Goal: Task Accomplishment & Management: Use online tool/utility

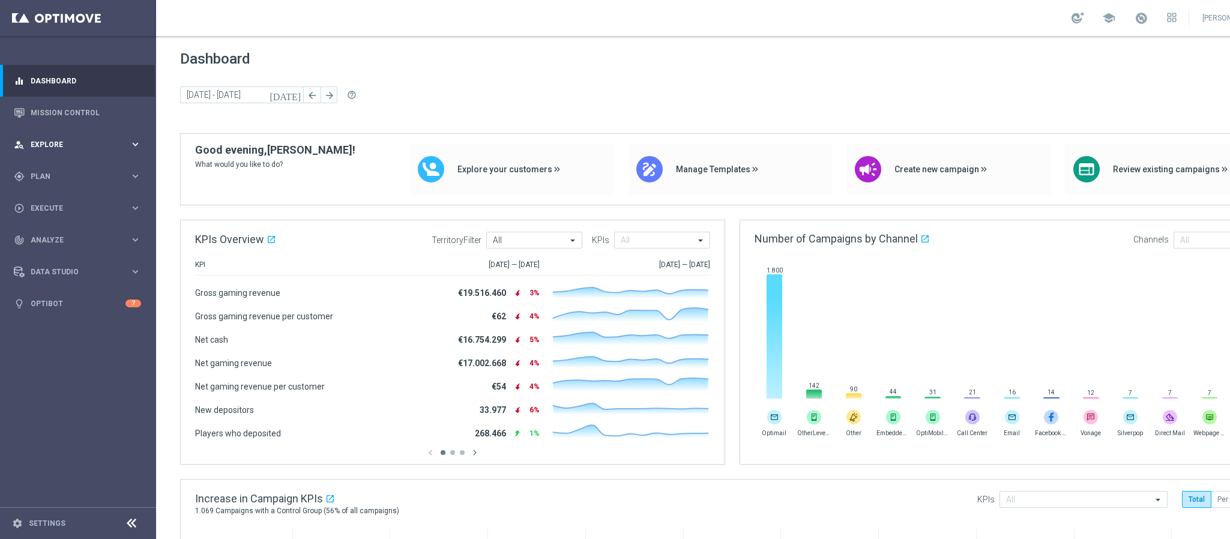
click at [77, 139] on div "person_search Explore" at bounding box center [72, 144] width 116 height 11
click at [49, 321] on span "Plan" at bounding box center [80, 320] width 99 height 7
click at [69, 197] on link "Target Groups" at bounding box center [78, 201] width 94 height 10
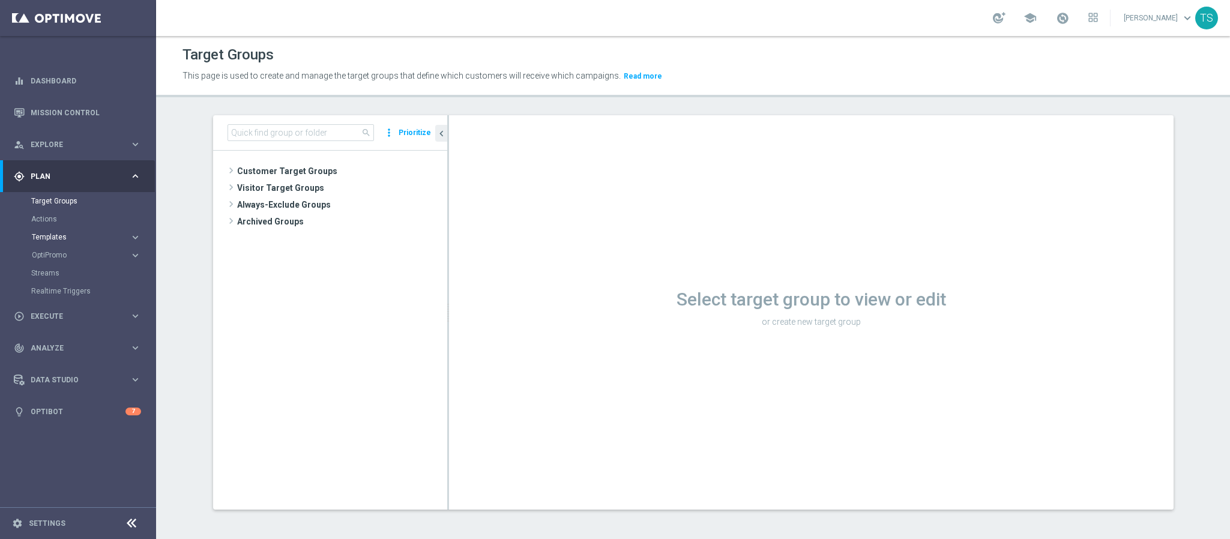
click at [59, 238] on span "Templates" at bounding box center [75, 237] width 86 height 7
click at [67, 252] on link "Optimail" at bounding box center [81, 255] width 88 height 10
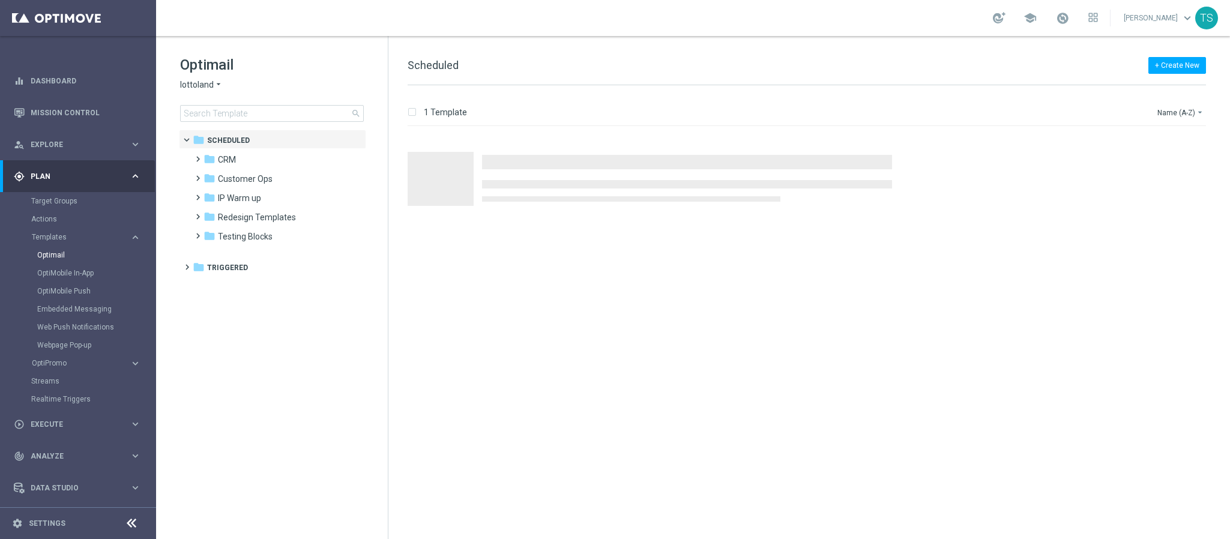
click at [214, 85] on icon "arrow_drop_down" at bounding box center [219, 84] width 10 height 11
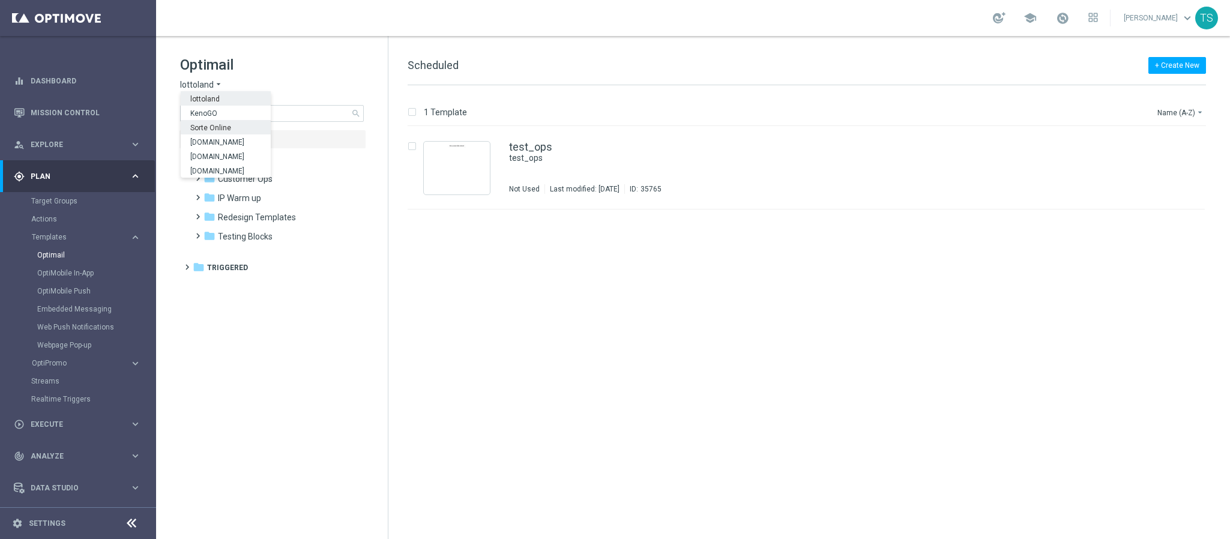
click at [0, 0] on span "Sorte Online" at bounding box center [0, 0] width 0 height 0
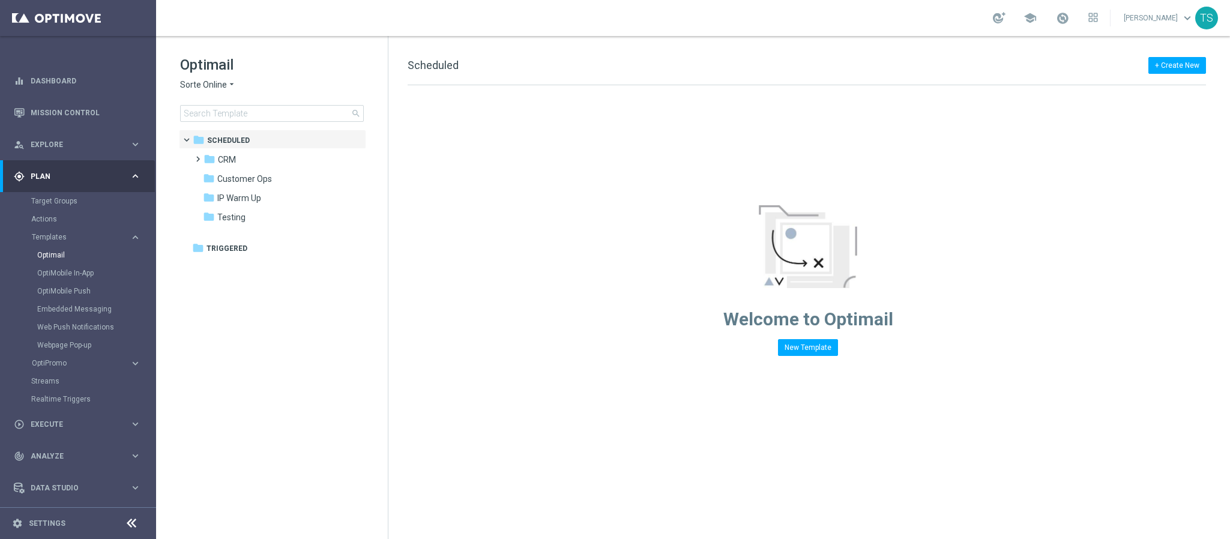
click at [222, 85] on span "Sorte Online" at bounding box center [203, 84] width 47 height 11
click at [0, 0] on span "[DOMAIN_NAME]" at bounding box center [0, 0] width 0 height 0
click at [198, 156] on span at bounding box center [195, 153] width 5 height 5
click at [207, 211] on span at bounding box center [207, 211] width 5 height 5
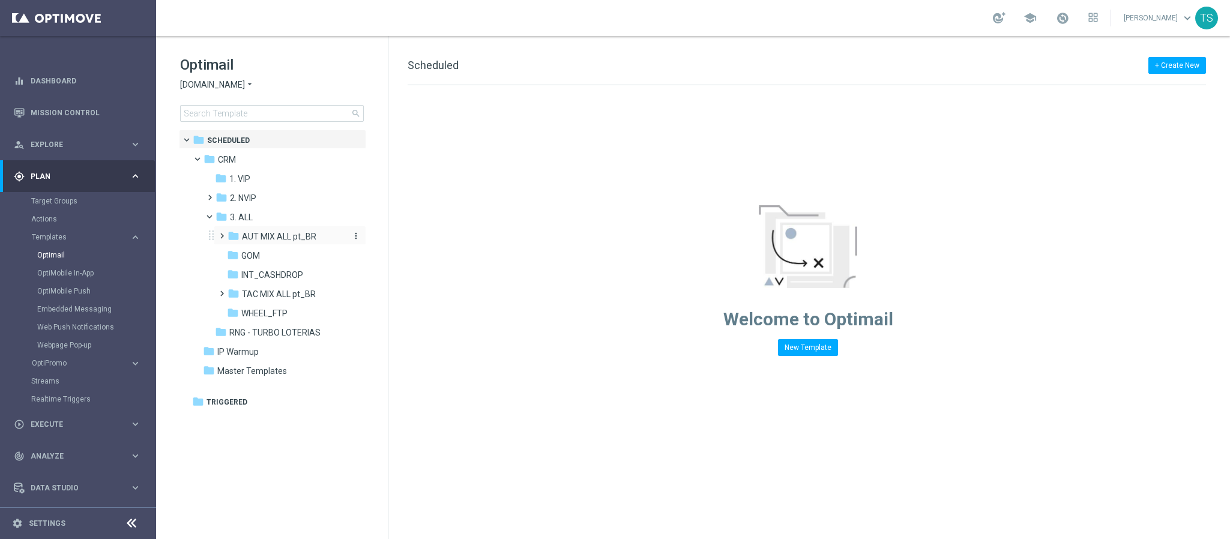
click at [277, 237] on span "AUT MIX ALL pt_BR" at bounding box center [279, 236] width 74 height 11
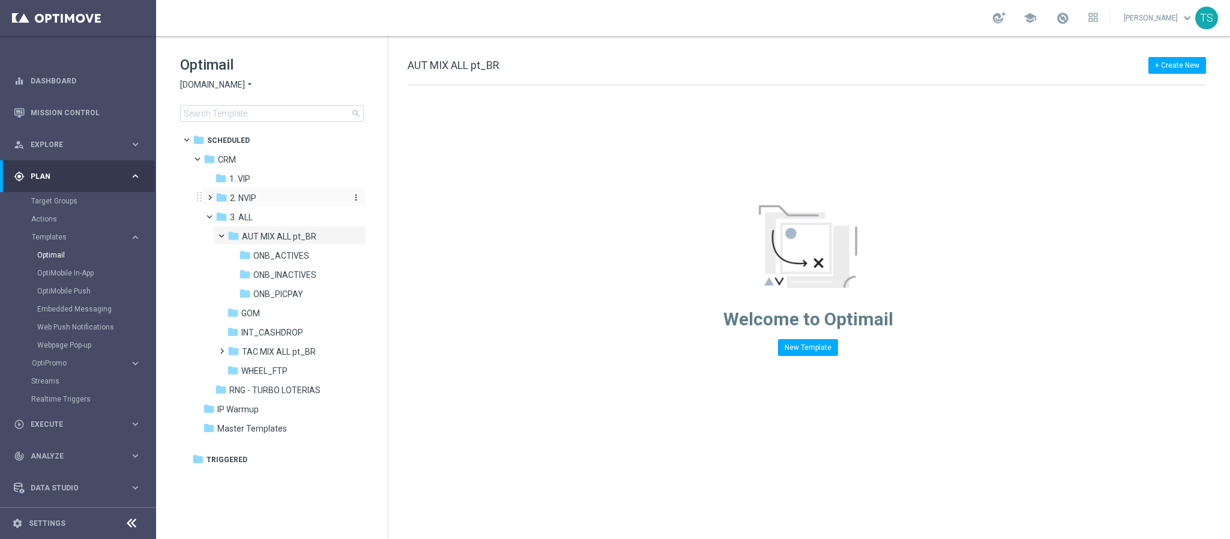
click at [255, 200] on span "2. NVIP" at bounding box center [243, 198] width 26 height 11
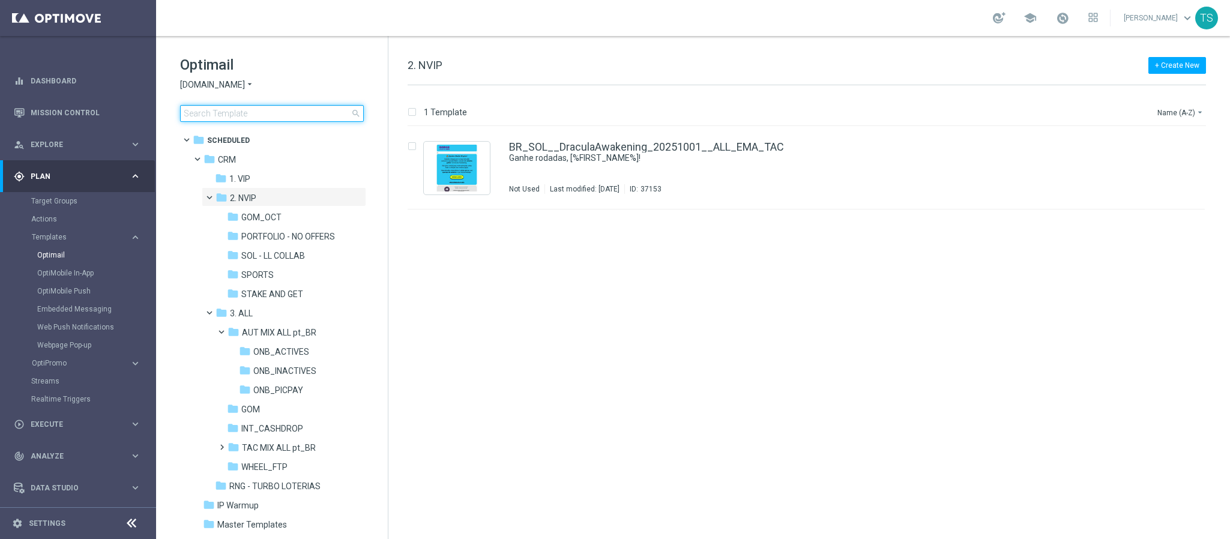
click at [238, 107] on input at bounding box center [272, 113] width 184 height 17
click at [1191, 145] on icon "more_vert" at bounding box center [1193, 144] width 10 height 10
click at [1018, 331] on div "insert_drive_file BR_SOL__DraculaAwakening_20251001__ALL_EMA_TAC Ganhe rodadas,…" at bounding box center [812, 333] width 832 height 413
click at [1167, 145] on icon "file_copy" at bounding box center [1172, 144] width 10 height 10
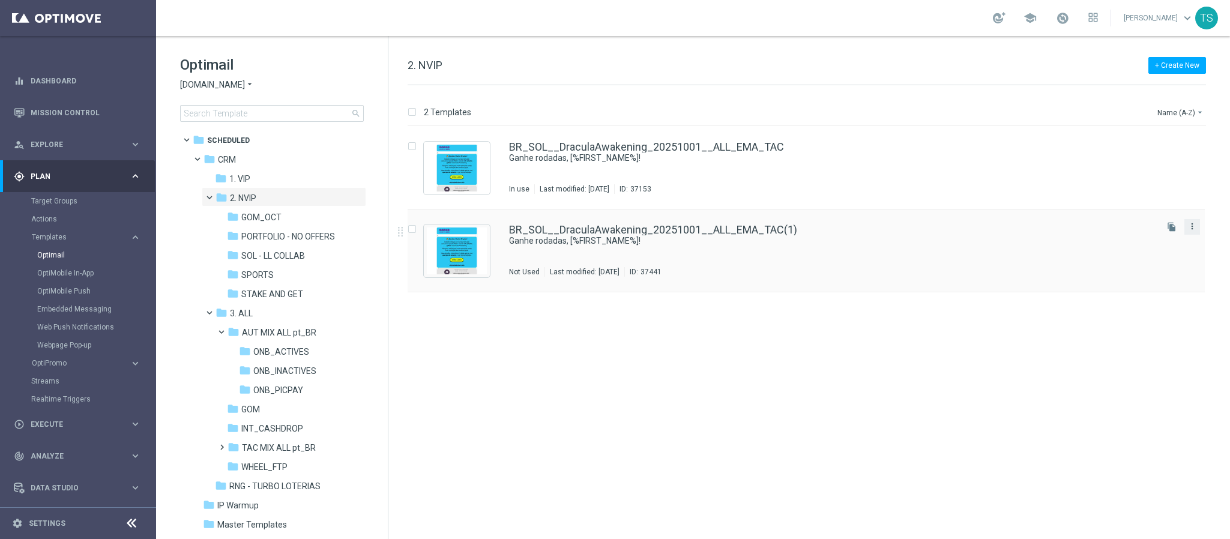
click at [1191, 222] on icon "more_vert" at bounding box center [1193, 227] width 10 height 10
click at [716, 226] on link "BR_SOL__DraculaAwakening_20251001__ALL_EMA_TAC(1)" at bounding box center [653, 230] width 288 height 11
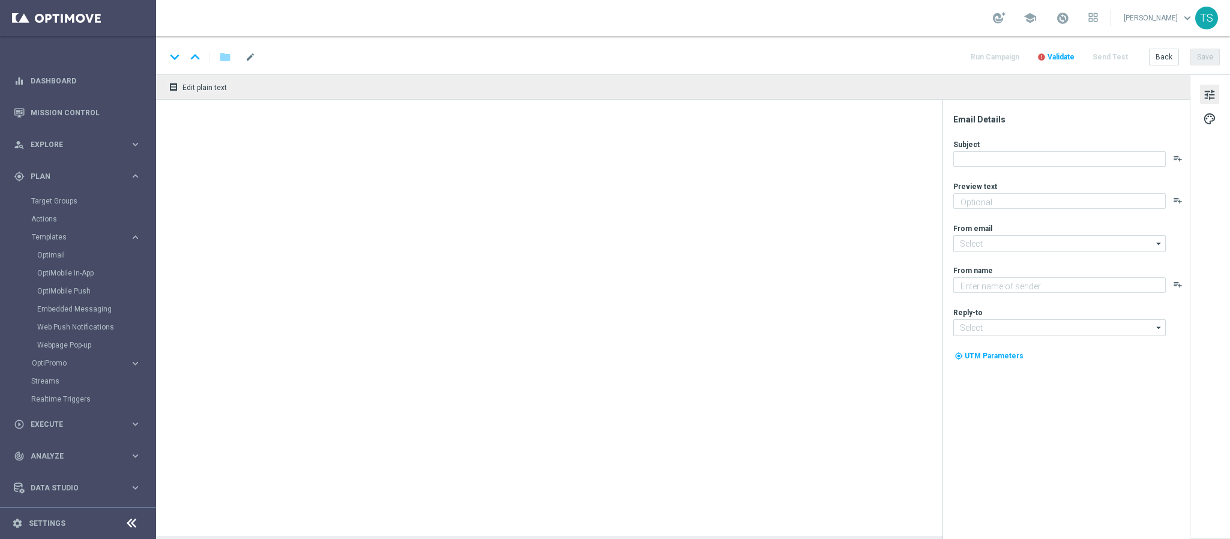
type input "BR_SOL__DraculaAwakening_20251001__ALL_EMA_TAC(1)"
type textarea "Ative a promoção e garanta até 10 rodadas grátis toda quarta em outubro."
type textarea "Sorte Online [PERSON_NAME]"
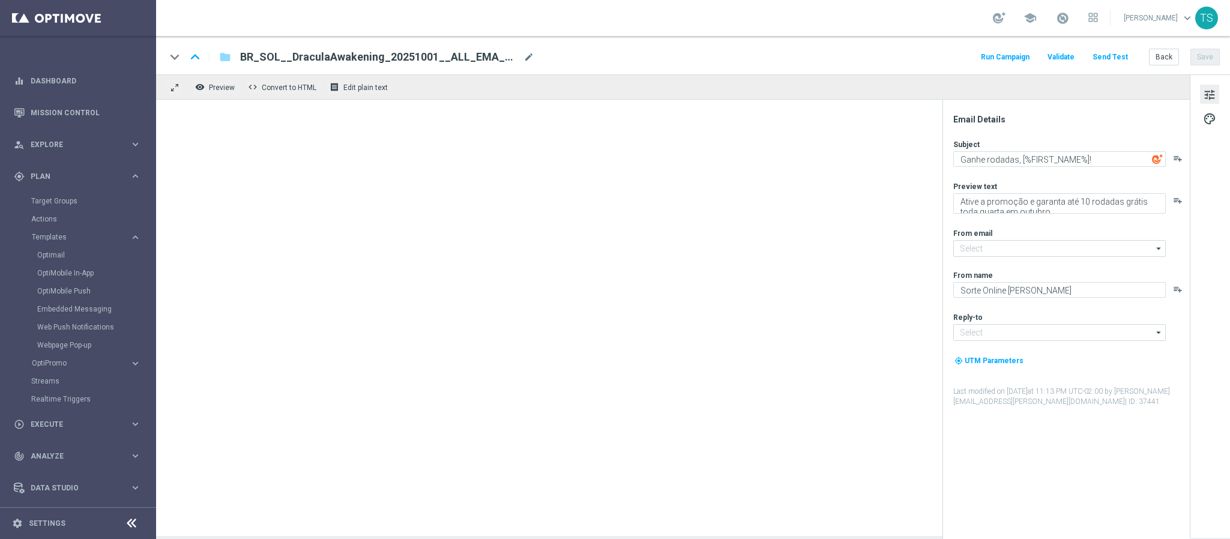
type input "[EMAIL_ADDRESS][DOMAIN_NAME]"
click at [342, 56] on span "BR_SOL__DraculaAwakening_20251001__ALL_EMA_TAC(1)" at bounding box center [379, 57] width 279 height 14
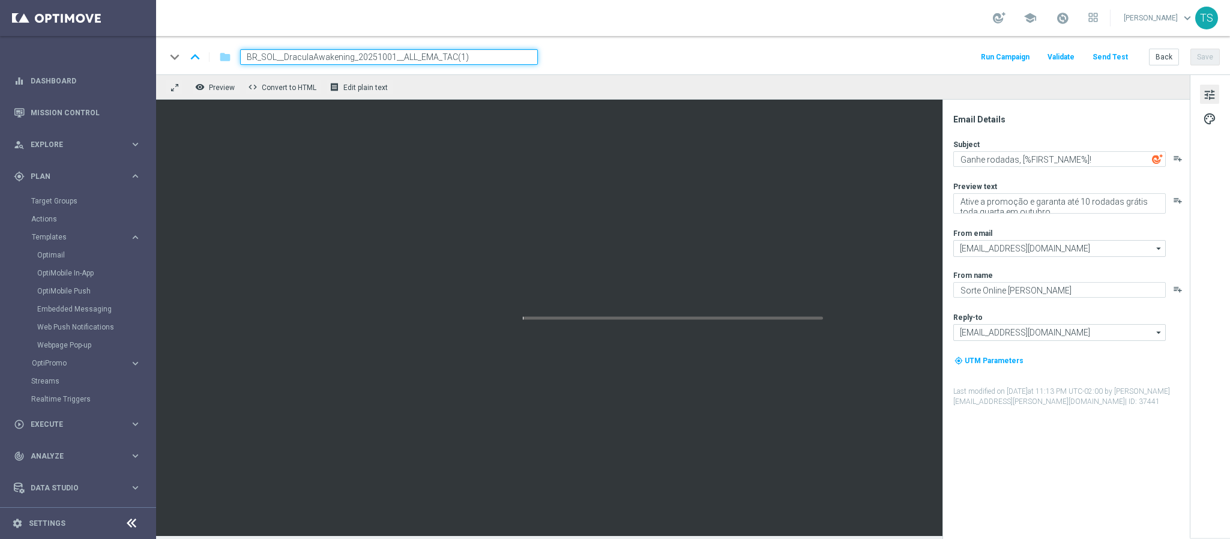
click at [342, 56] on input "BR_SOL__DraculaAwakening_20251001__ALL_EMA_TAC(1)" at bounding box center [389, 57] width 298 height 16
click at [357, 54] on input "BR_SOL__DraculaAwakening_20251001__ALL_EMA_TAC(1)" at bounding box center [389, 57] width 298 height 16
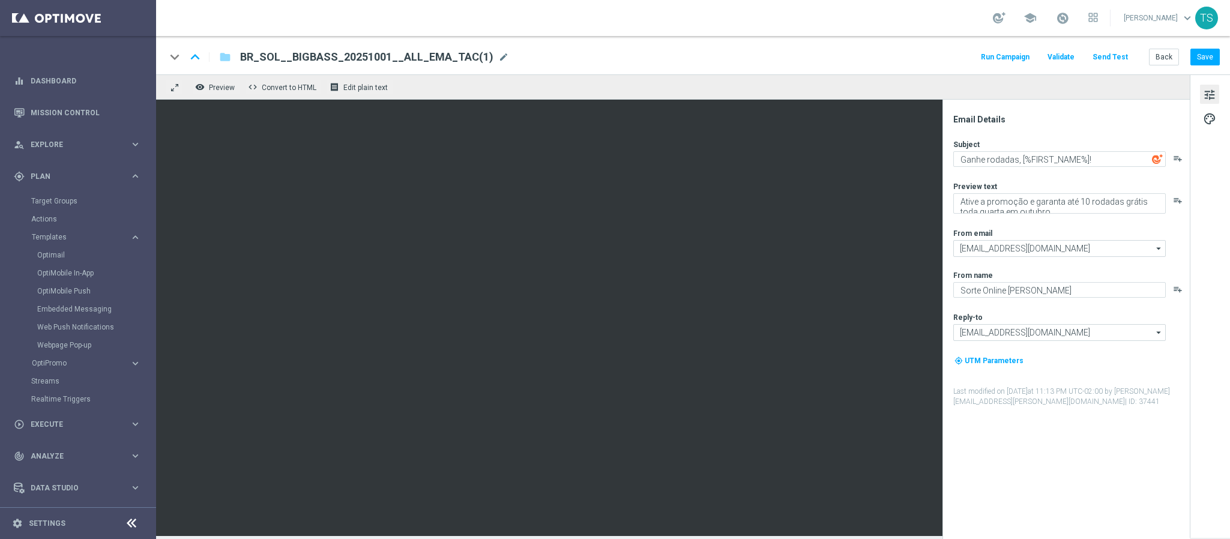
click at [330, 56] on span "BR_SOL__BIGBASS_20251001__ALL_EMA_TAC(1)" at bounding box center [366, 57] width 253 height 14
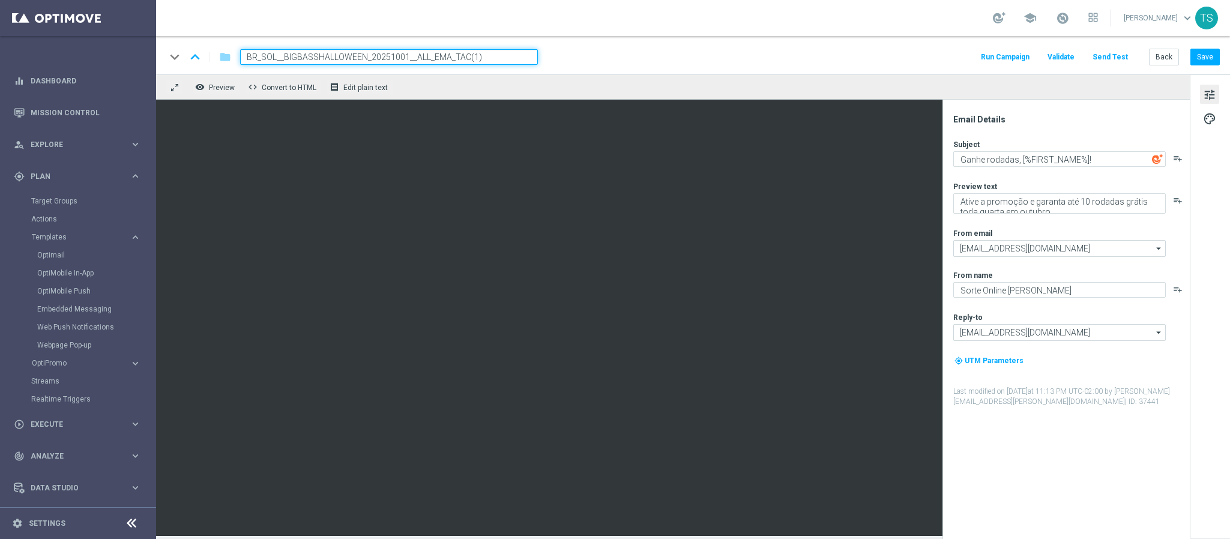
click at [514, 59] on input "BR_SOL__BIGBASSHALLOWEEN_20251001__ALL_EMA_TAC(1)" at bounding box center [389, 57] width 298 height 16
type input "BR_SOL__BIGBASSHALLOWEEN_20251001__ALL_EMA_TAC"
click at [449, 65] on div "keyboard_arrow_down keyboard_arrow_up folder BR_SOL__BIGBASSHALLOWEEN_20251001_…" at bounding box center [693, 55] width 1074 height 38
click at [449, 64] on input "BR_SOL__BIGBASSHALLOWEEN_20251001__ALL_EMA_TAC" at bounding box center [389, 57] width 298 height 16
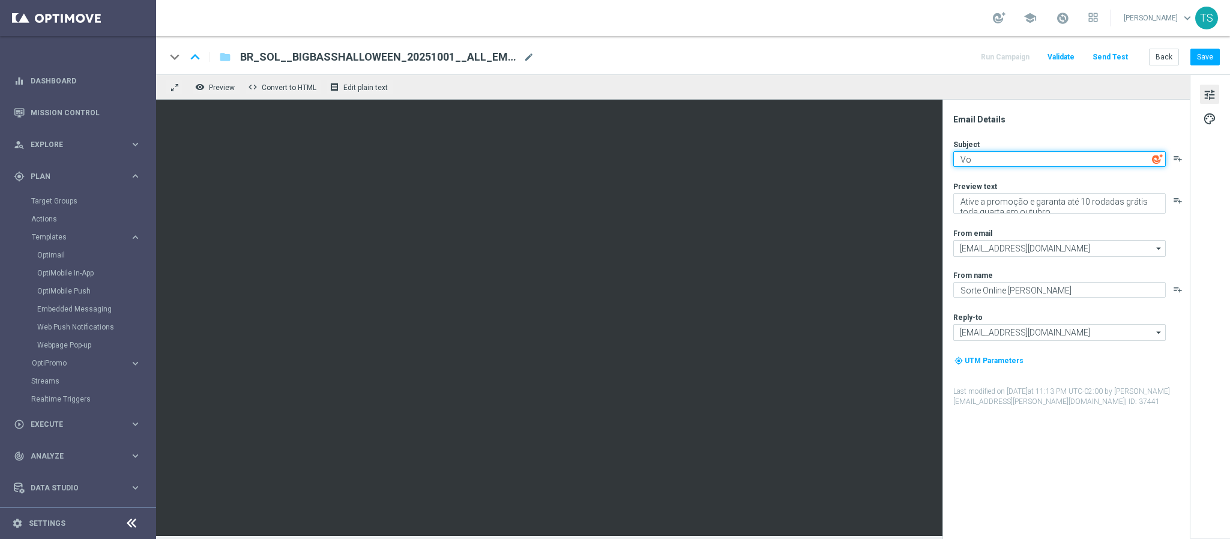
type textarea "V"
type textarea "E"
type textarea "R"
type textarea "Rodadas extras para"
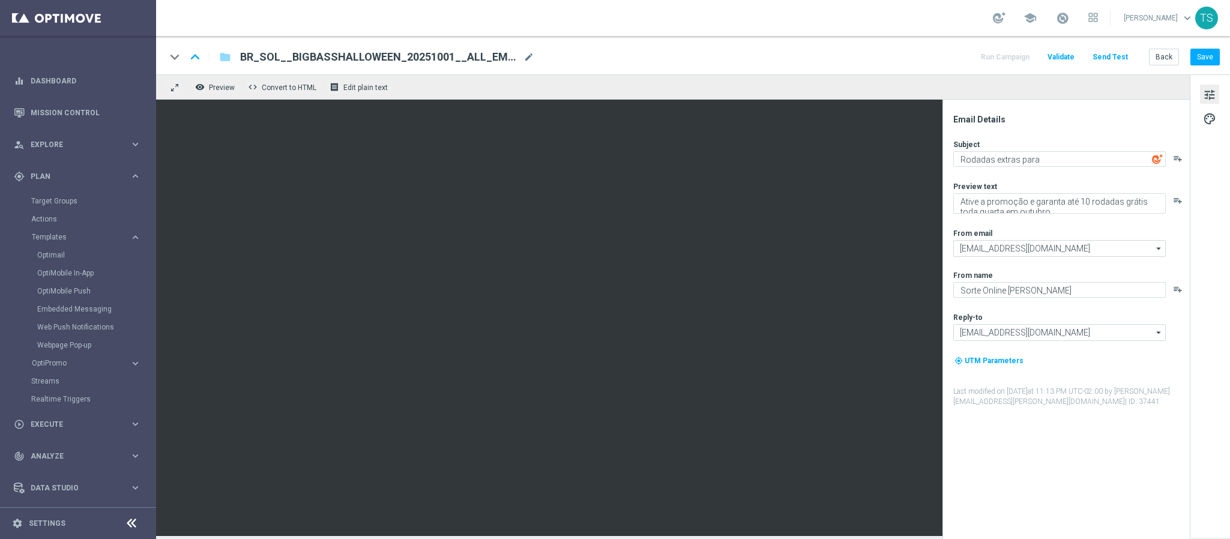
click at [1181, 162] on icon "playlist_add" at bounding box center [1178, 159] width 10 height 10
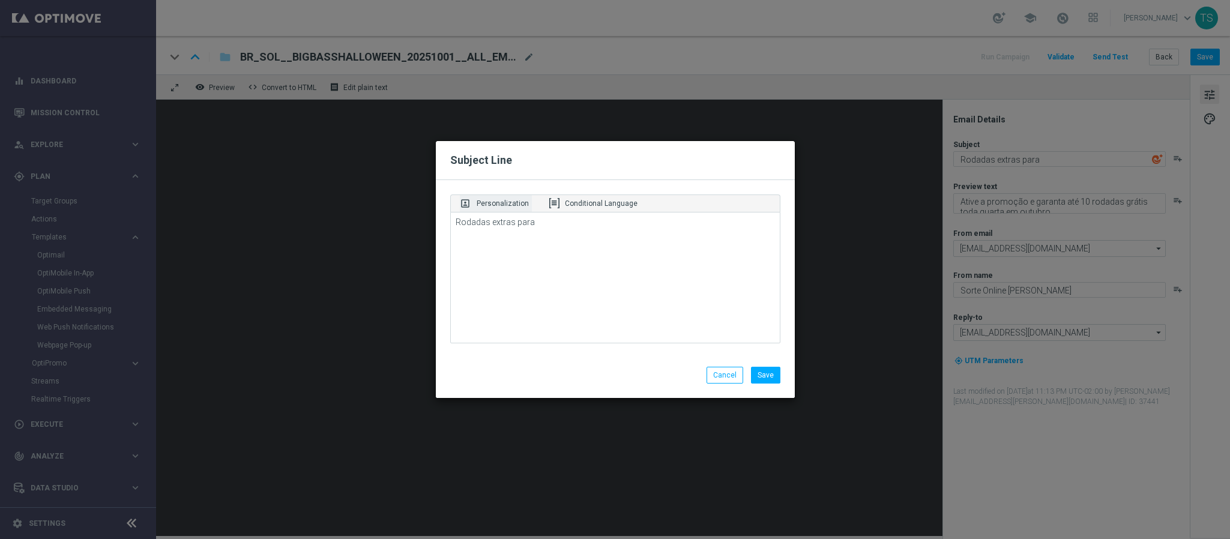
click at [488, 200] on p "Personalization" at bounding box center [503, 203] width 52 height 11
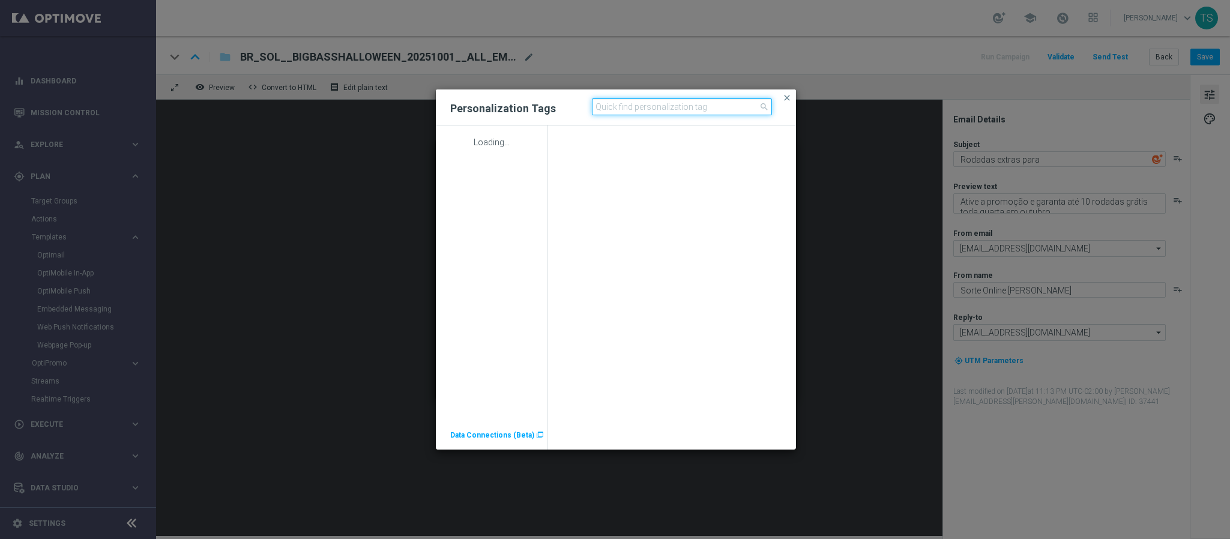
click at [640, 106] on input at bounding box center [682, 106] width 180 height 17
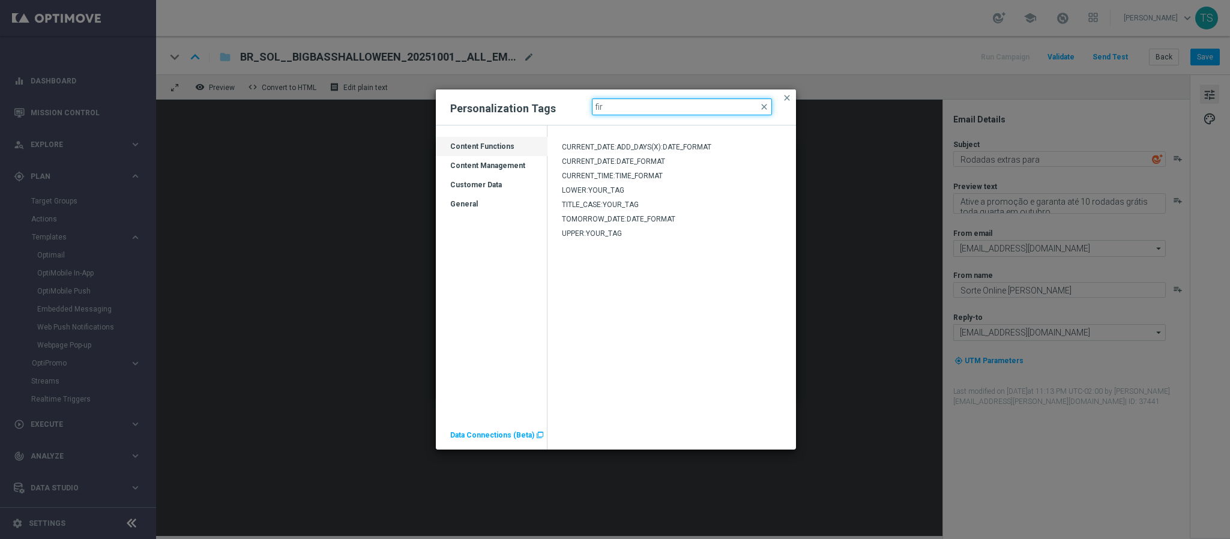
type input "first"
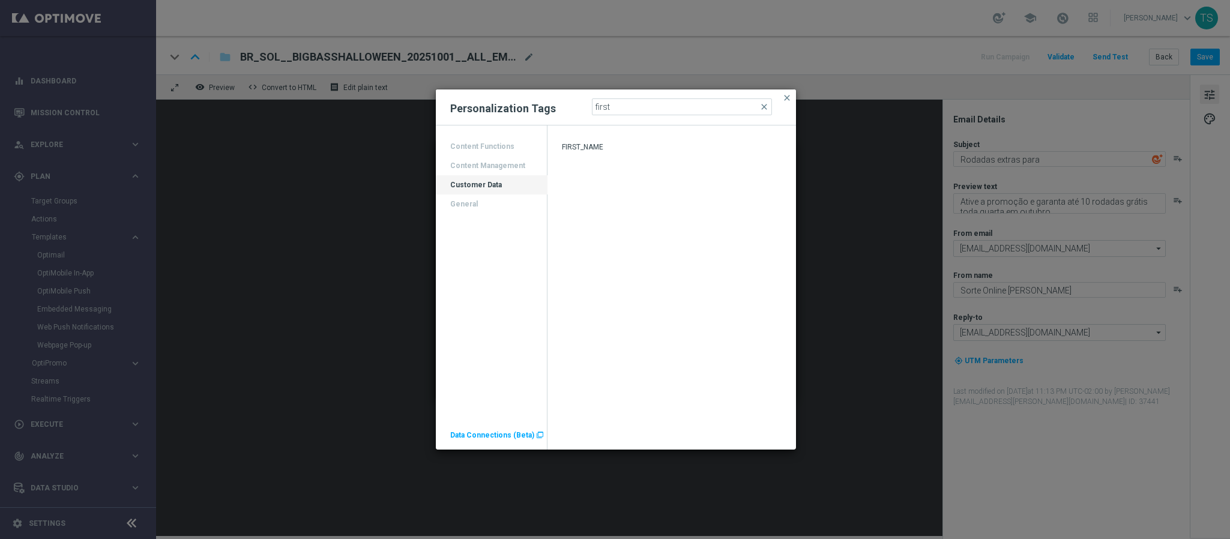
click at [604, 150] on span "FIRST_NAME" at bounding box center [582, 147] width 41 height 8
type textarea "Rodadas extras para [%FIRST_NAME%]"
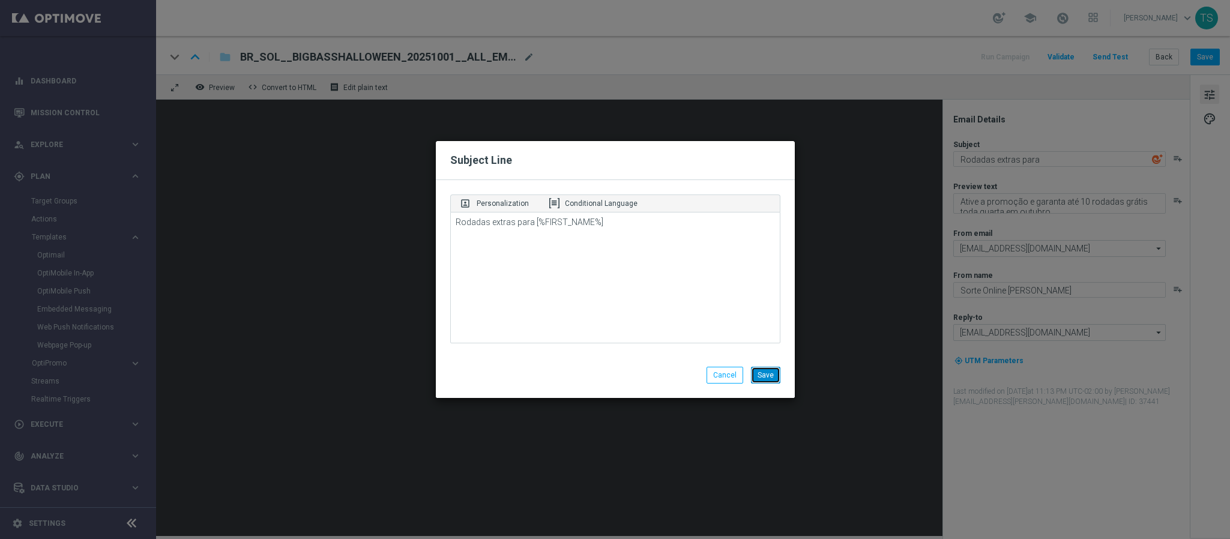
click at [773, 368] on button "Save" at bounding box center [765, 375] width 29 height 17
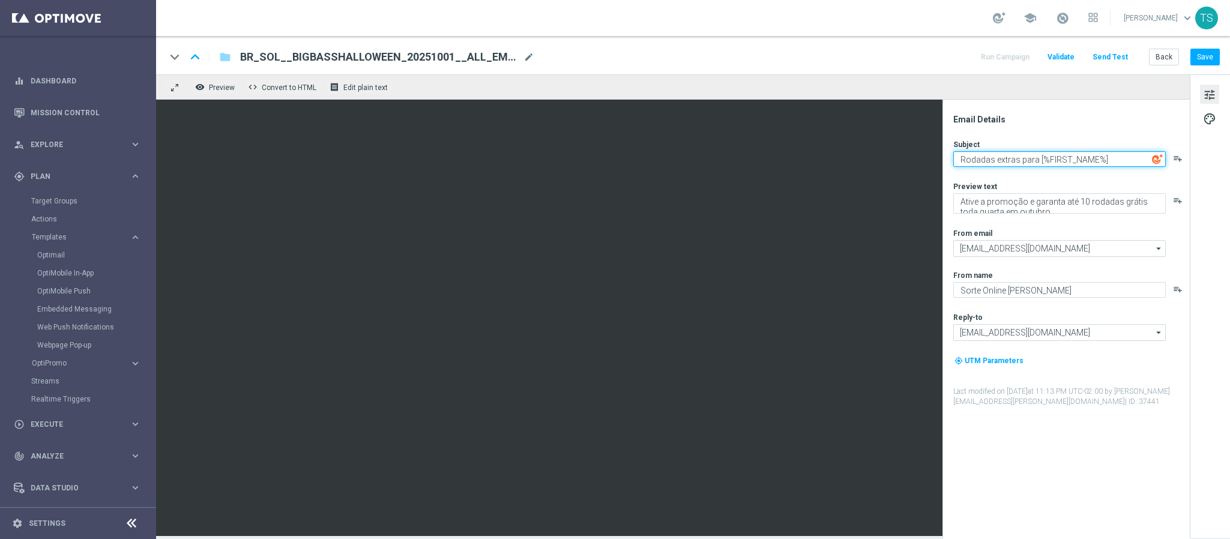
click at [1119, 164] on textarea "Rodadas extras para [%FIRST_NAME%]" at bounding box center [1060, 159] width 213 height 16
type textarea "Rodadas extras para [%FIRST_NAME%]!"
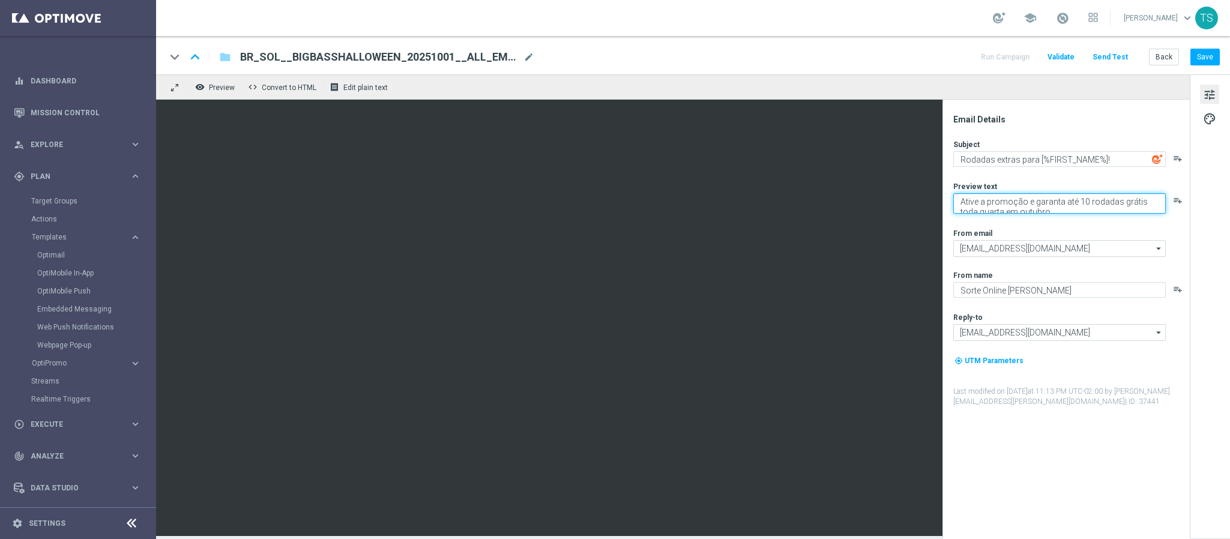
click at [1038, 206] on textarea "Ative a promoção e garanta até 10 rodadas grátis toda quarta em outubro." at bounding box center [1060, 203] width 213 height 20
paste textarea ", aposte R$30 nos jogos selecionados e receba 30 rodadas grátis para o Big Bass…"
drag, startPoint x: 1154, startPoint y: 199, endPoint x: 1162, endPoint y: 200, distance: 8.5
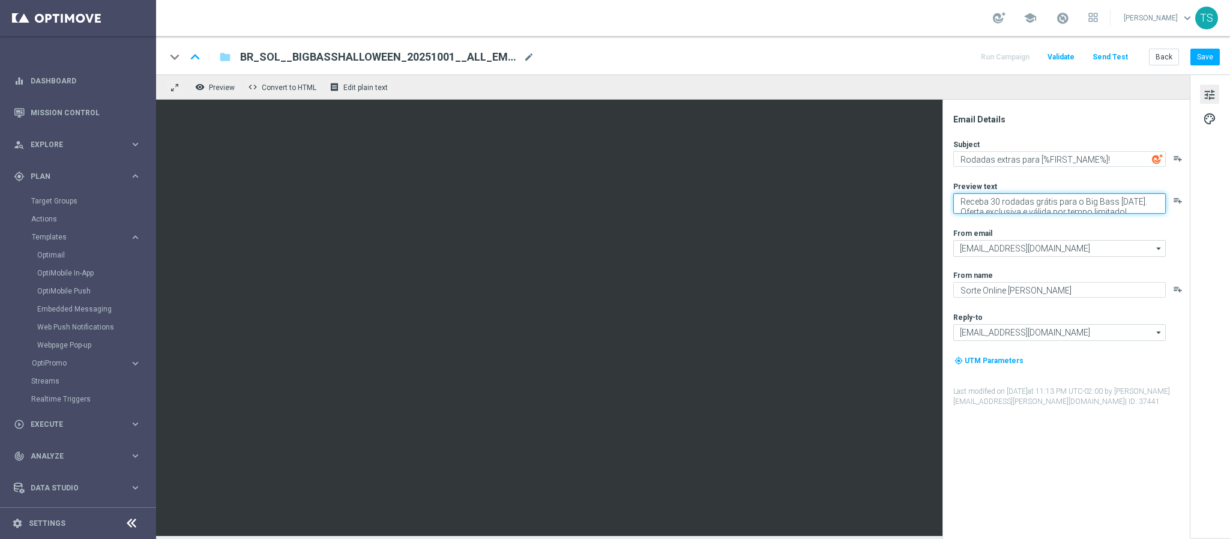
click at [1162, 200] on textarea "Receba 30 rodadas grátis para o Big Bass [DATE]. Oferta exclusiva e válida por …" at bounding box center [1060, 203] width 213 height 20
paste textarea "Ative, aposte R$30 nos jogos selecionados e"
click at [1100, 211] on textarea "Receba 30 rodadas grátis para o Big Bass [DATE]! Oferta exclusiva e válida por …" at bounding box center [1060, 203] width 213 height 20
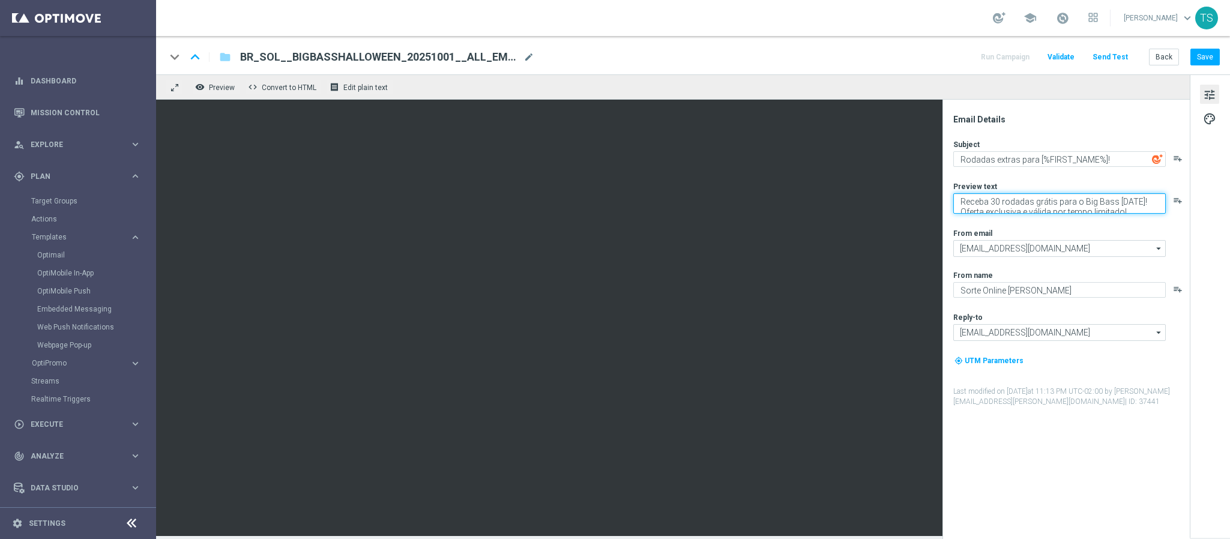
click at [1100, 211] on textarea "Receba 30 rodadas grátis para o Big Bass [DATE]! Oferta exclusiva e válida por …" at bounding box center [1060, 203] width 213 height 20
click at [989, 201] on textarea "Receba 30 rodadas grátis para o Big Bass [DATE]! Oferta exclusiva e válida por …" at bounding box center [1060, 203] width 213 height 20
click at [1100, 210] on textarea "Receba até 30 rodadas grátis para o Big Bass [DATE]! Oferta exclusiva e válida …" at bounding box center [1060, 203] width 213 height 20
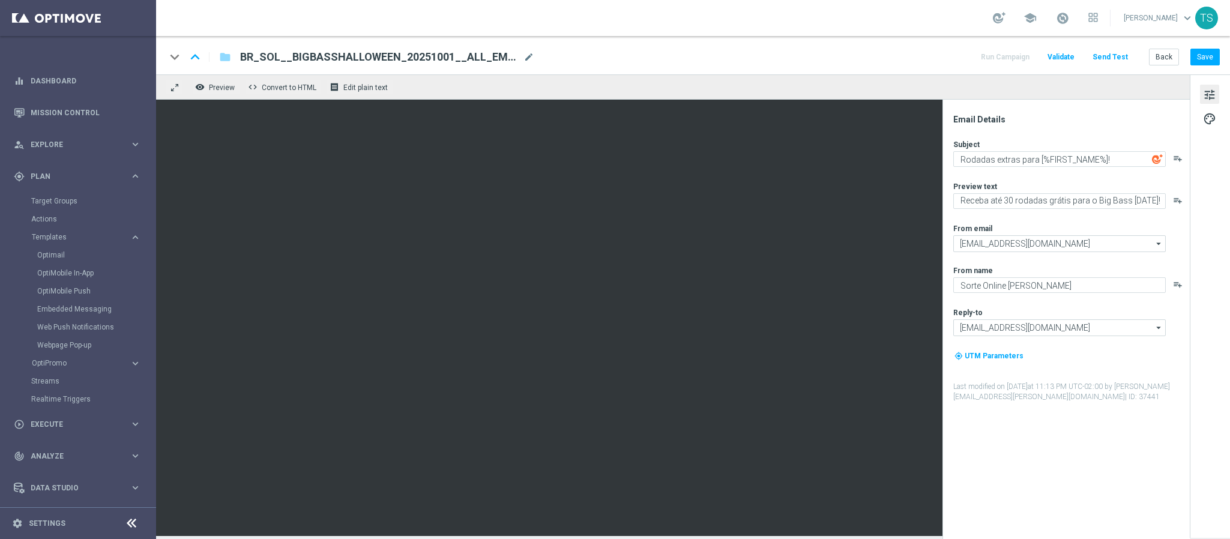
click at [1115, 402] on label "Last modified on [DATE] 11:13 PM UTC-02:00 by [PERSON_NAME][EMAIL_ADDRESS][PERS…" at bounding box center [1071, 392] width 235 height 20
click at [1112, 201] on textarea "Receba até 30 rodadas grátis para o Big Bass [DATE]!" at bounding box center [1060, 201] width 213 height 16
click at [1141, 201] on textarea "Receba até 30 rodadas grátis para o Big Bass [DATE]!" at bounding box center [1060, 201] width 213 height 16
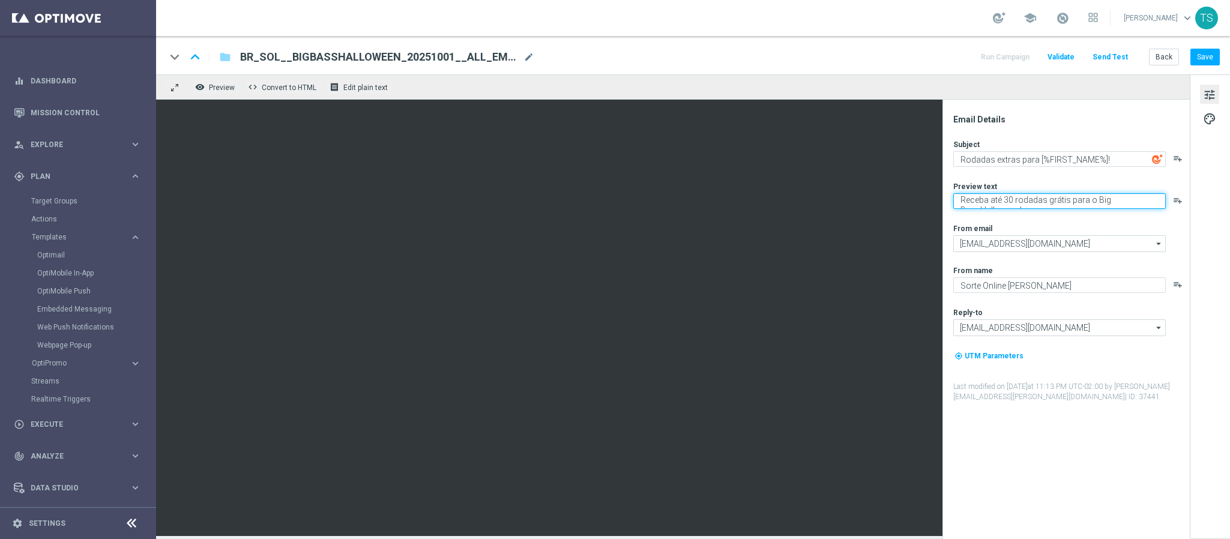
scroll to position [10, 0]
type textarea "Receba até 30 rodadas grátis para o Big Bass [DATE]!"
click at [1089, 481] on div "Email Details Subject Rodadas extras para [%FIRST_NAME%]! playlist_add Preview …" at bounding box center [1069, 326] width 239 height 425
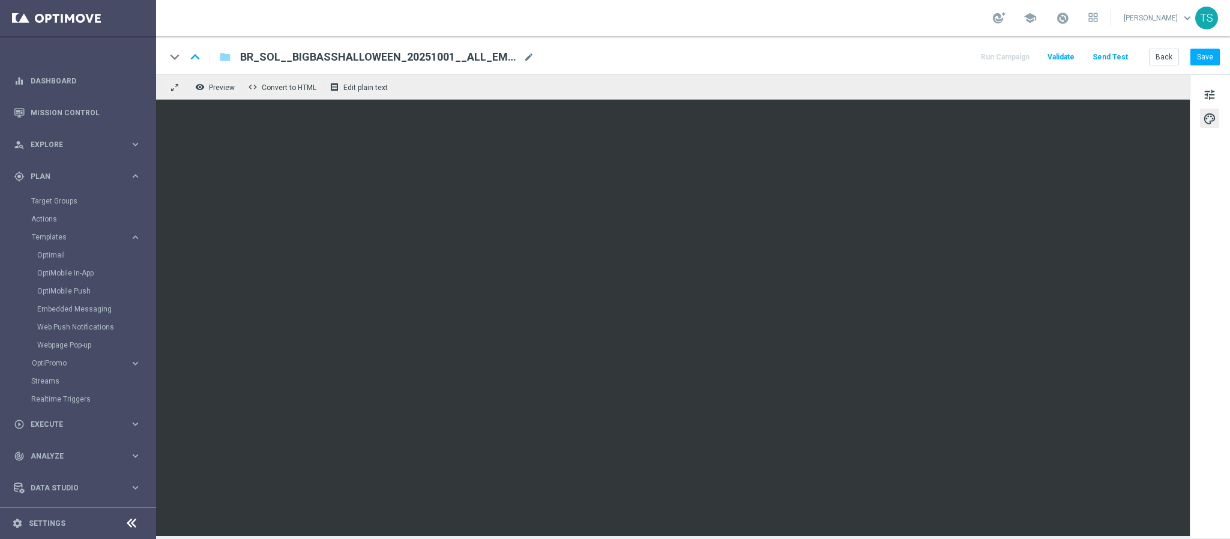
click at [1215, 244] on div "tune palette" at bounding box center [1210, 306] width 40 height 464
click at [1202, 95] on button "tune" at bounding box center [1209, 94] width 19 height 19
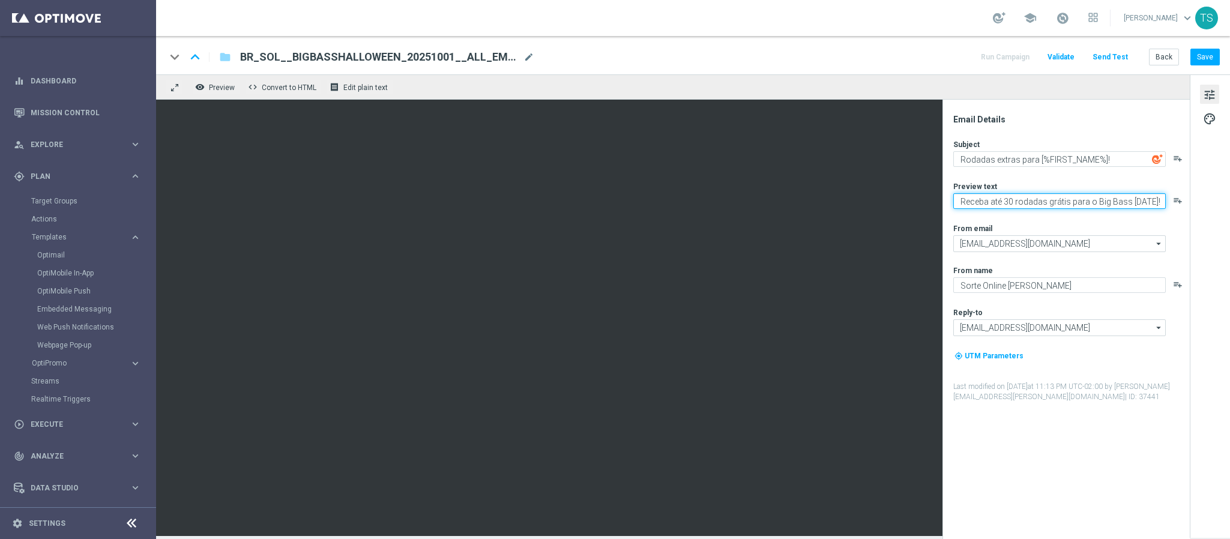
click at [1135, 206] on textarea "Receba até 30 rodadas grátis para o Big Bass [DATE]!" at bounding box center [1060, 201] width 213 height 16
click at [1207, 63] on button "Save" at bounding box center [1205, 57] width 29 height 17
click at [991, 56] on button "Run Campaign" at bounding box center [1005, 57] width 52 height 16
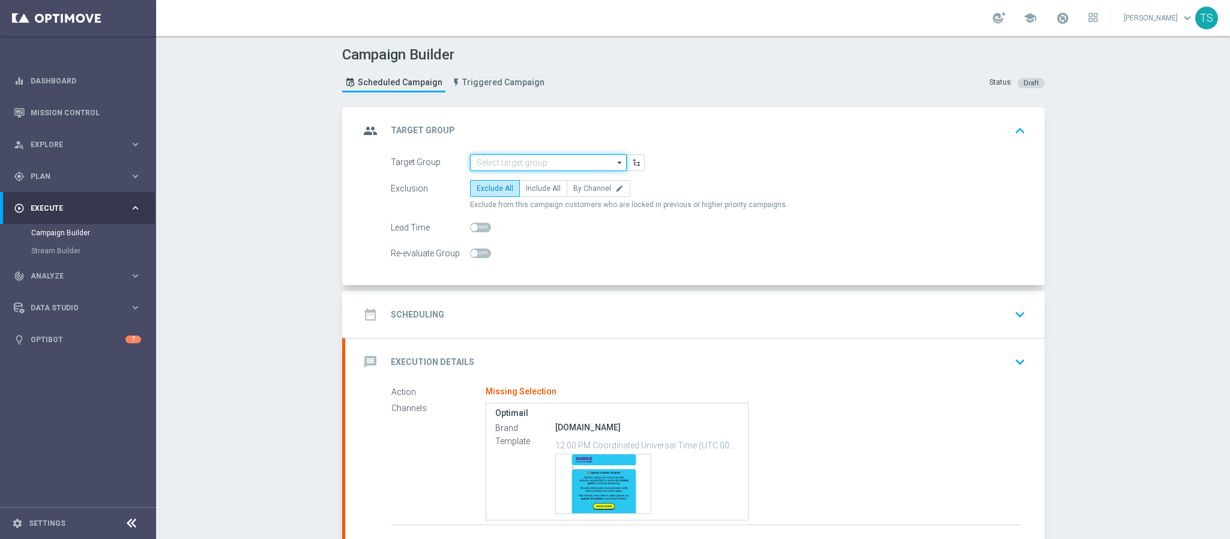
click at [570, 162] on input at bounding box center [548, 162] width 157 height 17
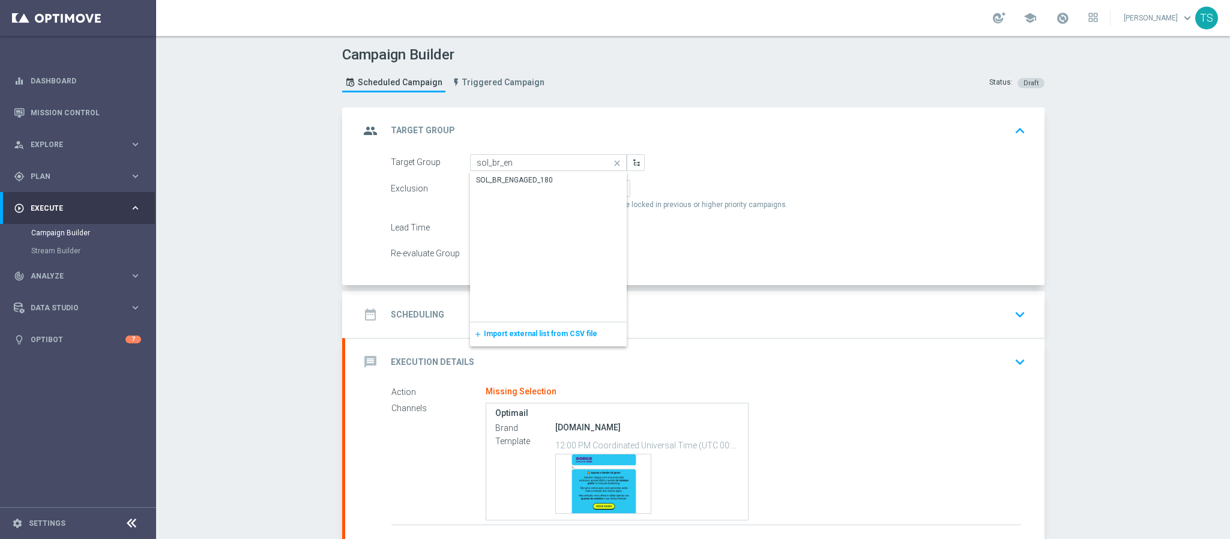
click at [552, 175] on div "SOL_BR_ENGAGED_180" at bounding box center [548, 180] width 157 height 17
type input "SOL_BR_ENGAGED_180"
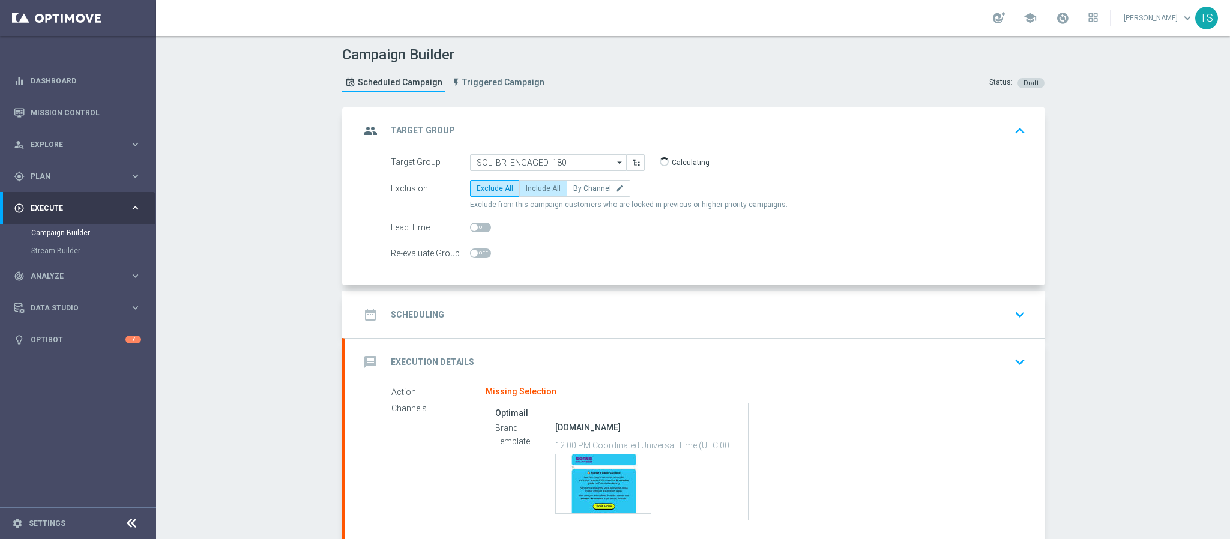
click at [545, 192] on span "Include All" at bounding box center [543, 188] width 35 height 8
click at [534, 192] on input "Include All" at bounding box center [530, 191] width 8 height 8
radio input "true"
click at [1011, 321] on icon "keyboard_arrow_down" at bounding box center [1020, 315] width 18 height 18
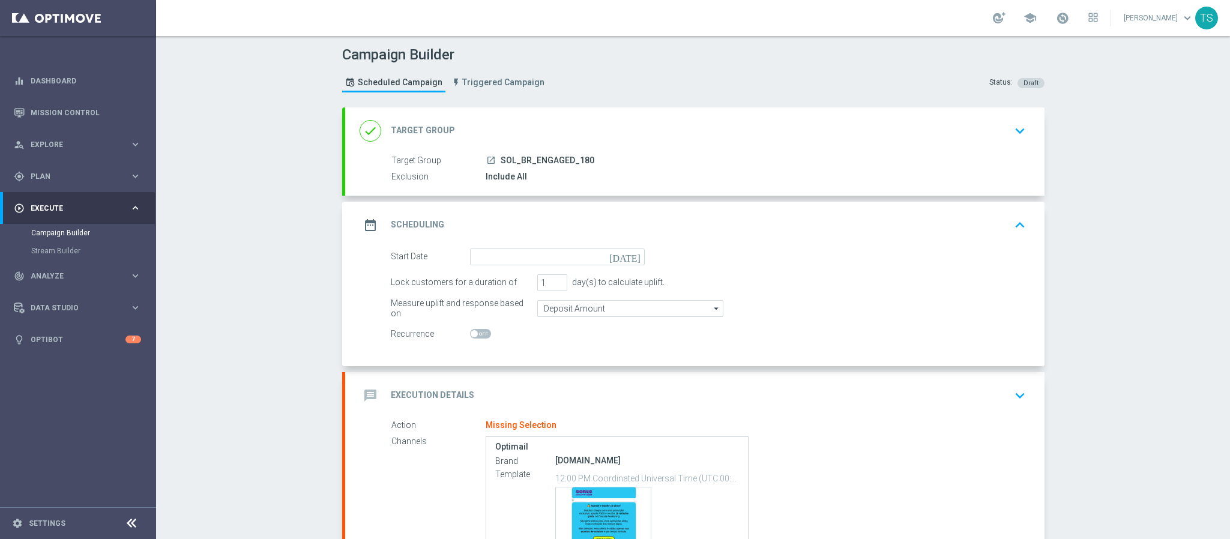
click at [629, 254] on icon "[DATE]" at bounding box center [627, 255] width 35 height 13
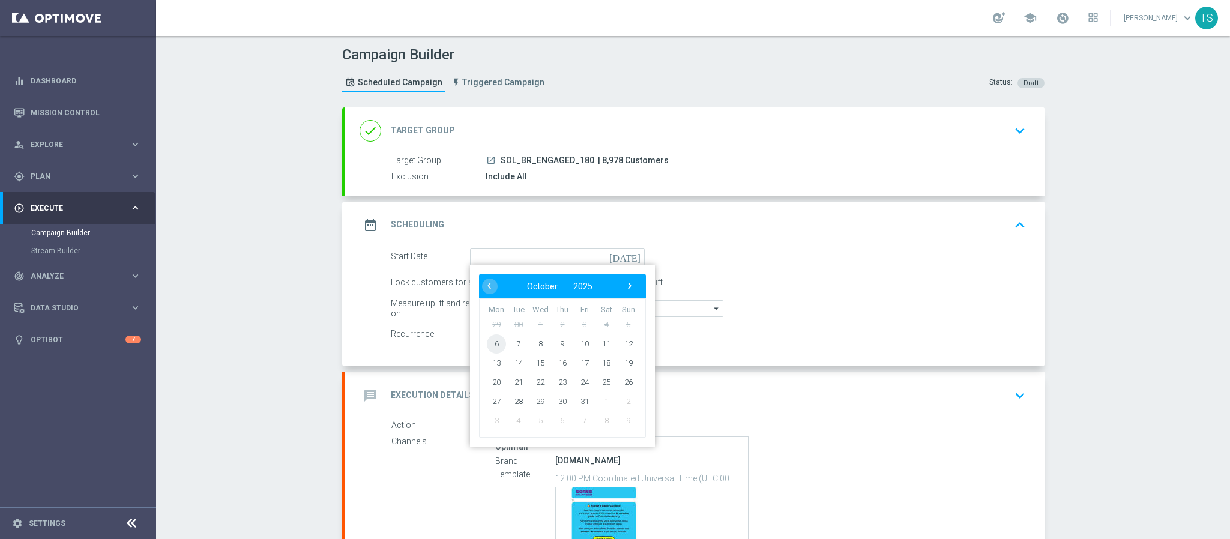
click at [494, 339] on span "6" at bounding box center [496, 343] width 19 height 19
type input "[DATE]"
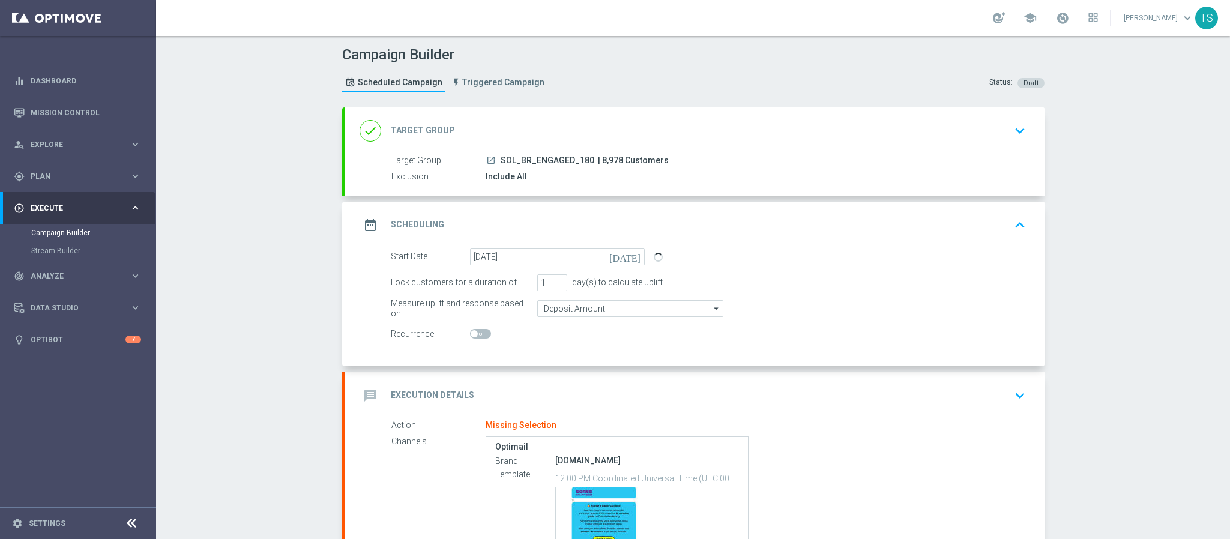
click at [494, 339] on switch at bounding box center [557, 334] width 175 height 10
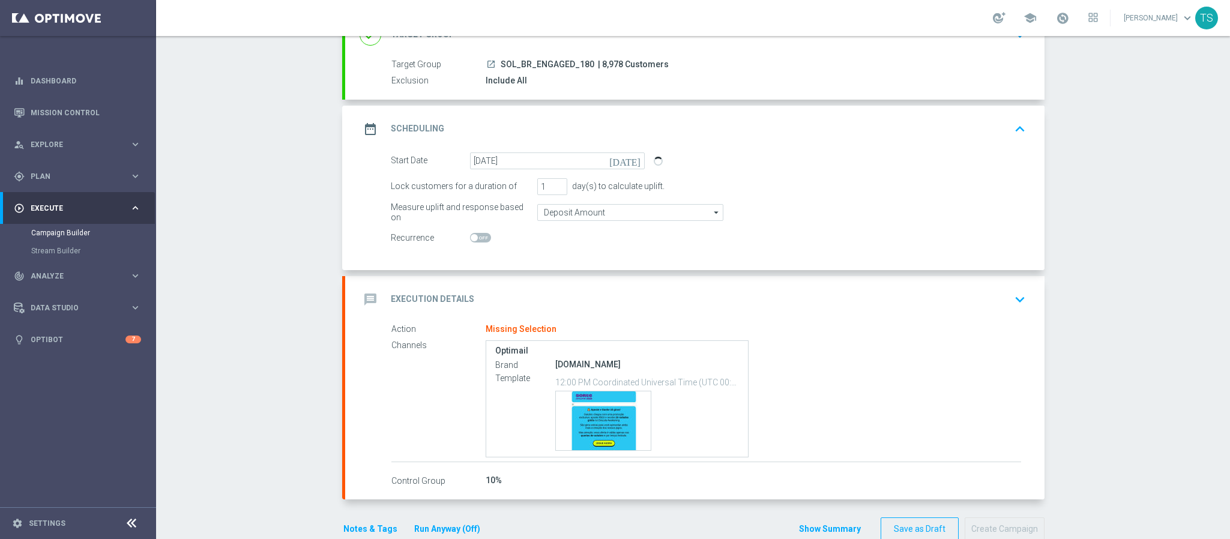
scroll to position [101, 0]
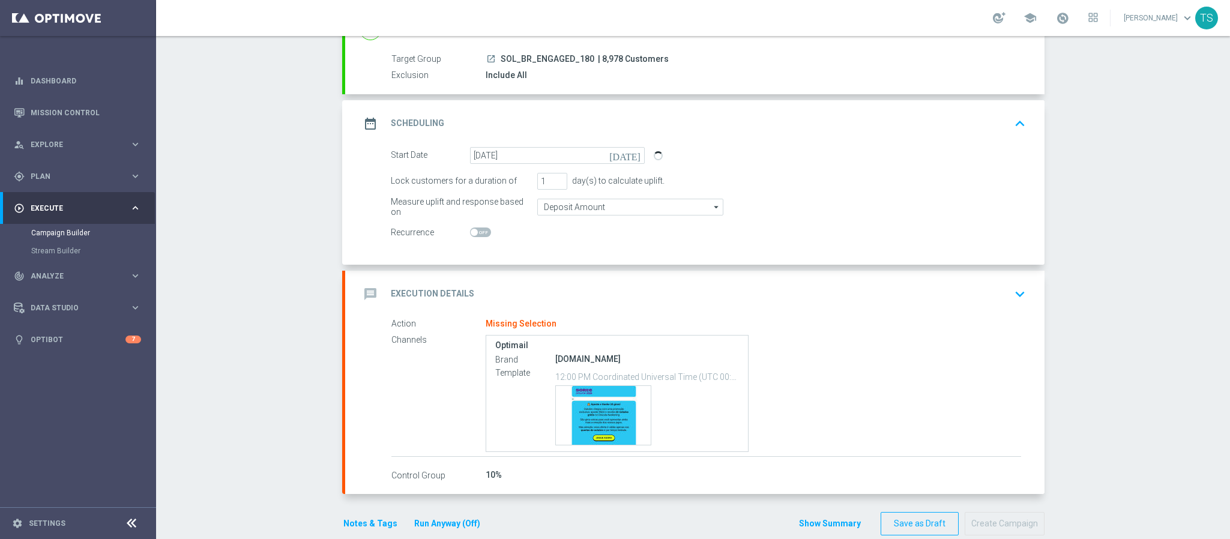
click at [1016, 294] on icon "keyboard_arrow_down" at bounding box center [1020, 294] width 18 height 18
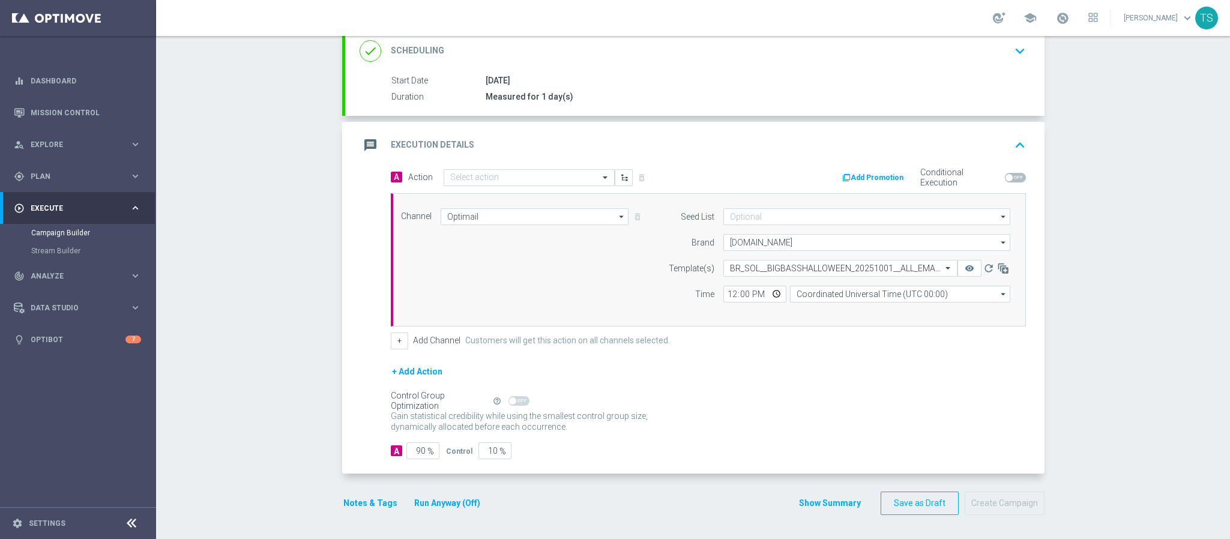
scroll to position [174, 0]
click at [769, 294] on input "12:00" at bounding box center [755, 294] width 63 height 17
type input "18:35"
click at [888, 405] on div "Control Group Optimization Self Optimizing Campaign help_outline" at bounding box center [708, 401] width 635 height 13
click at [874, 288] on input "Coordinated Universal Time (UTC 00:00)" at bounding box center [900, 294] width 220 height 17
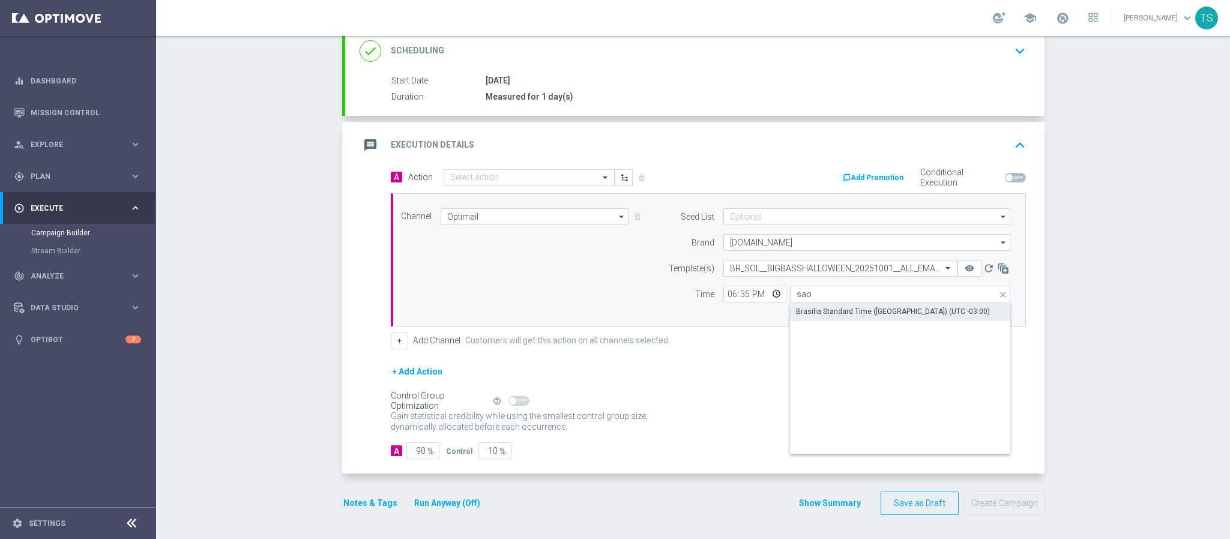
click at [836, 307] on div "Brasilia Standard Time ([GEOGRAPHIC_DATA]) (UTC -03:00)" at bounding box center [893, 311] width 194 height 11
type input "Brasilia Standard Time ([GEOGRAPHIC_DATA]) (UTC -03:00)"
click at [772, 371] on div "+ Add Action" at bounding box center [708, 380] width 635 height 30
drag, startPoint x: 411, startPoint y: 455, endPoint x: 514, endPoint y: 453, distance: 102.7
click at [514, 453] on div "A 90 % Control 10 %" at bounding box center [708, 451] width 635 height 17
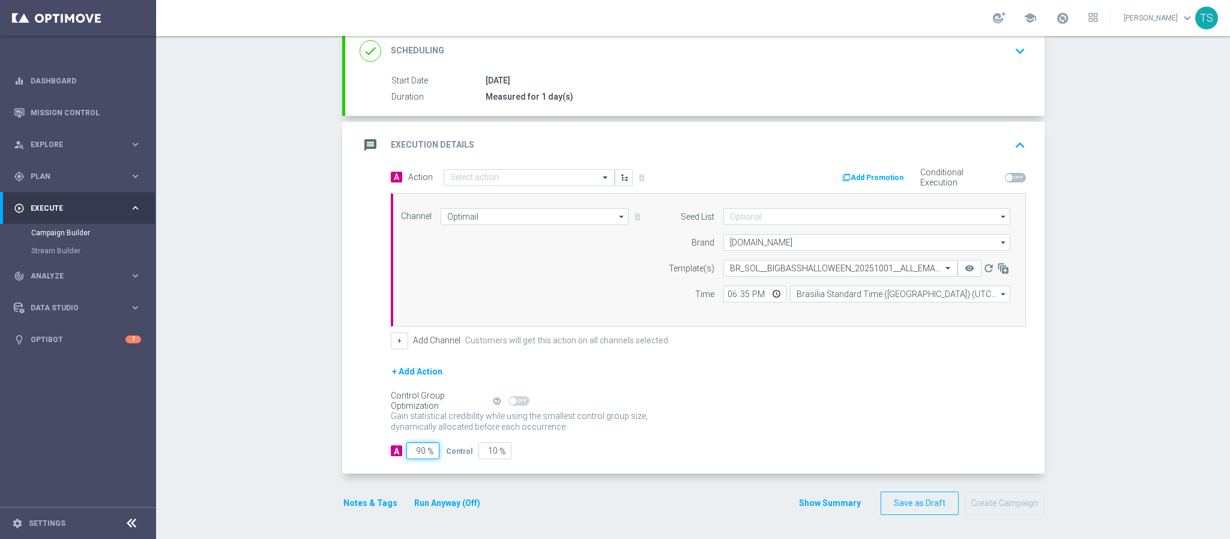
type input "9"
type input "91"
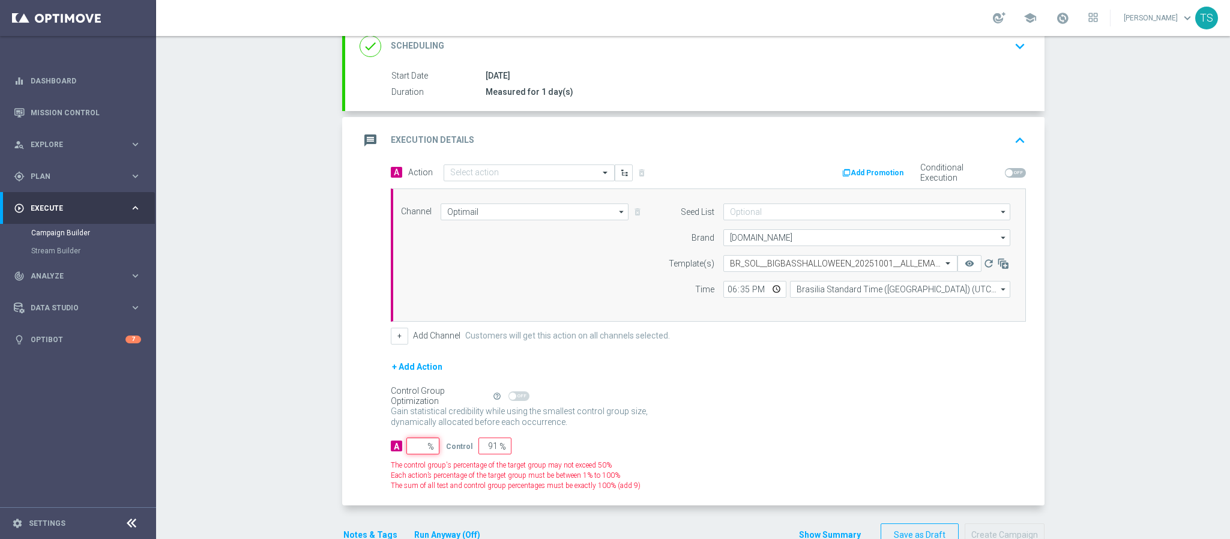
type input "100"
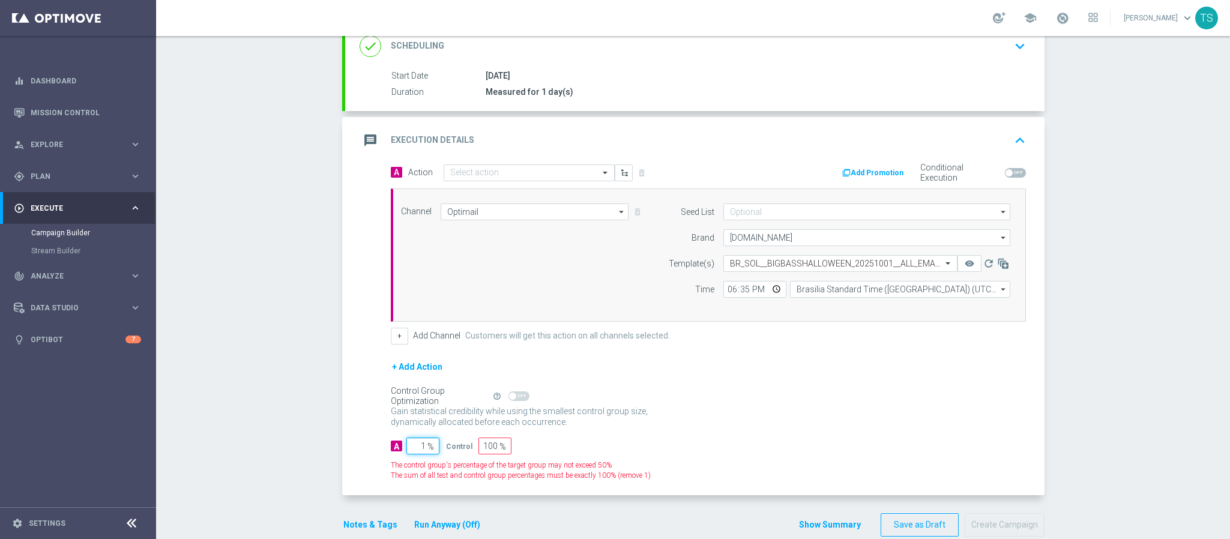
type input "10"
type input "90"
type input "100"
type input "0"
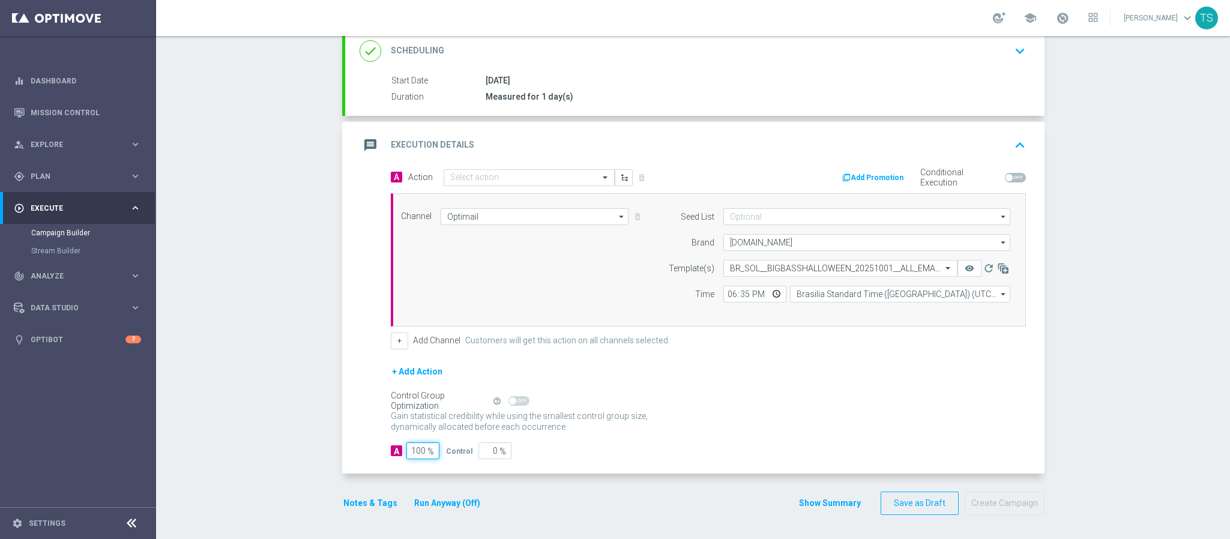
type input "100"
click at [789, 420] on div "Gain statistical credibility while using the smallest control group size, dynam…" at bounding box center [708, 422] width 635 height 29
click at [532, 173] on input "text" at bounding box center [517, 178] width 134 height 10
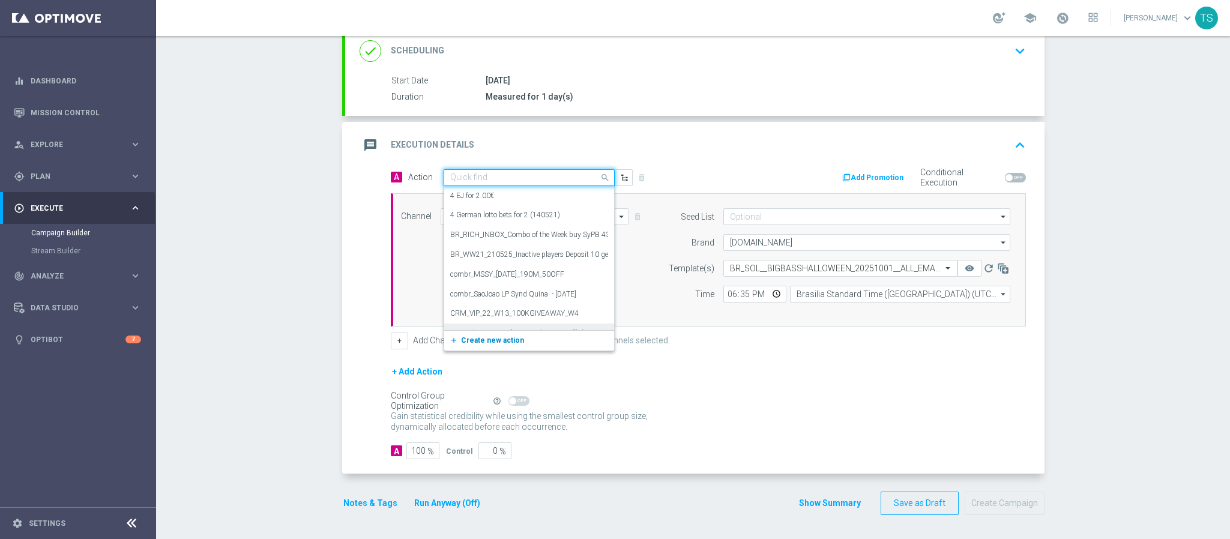
click at [474, 336] on span "Create new action" at bounding box center [492, 340] width 63 height 8
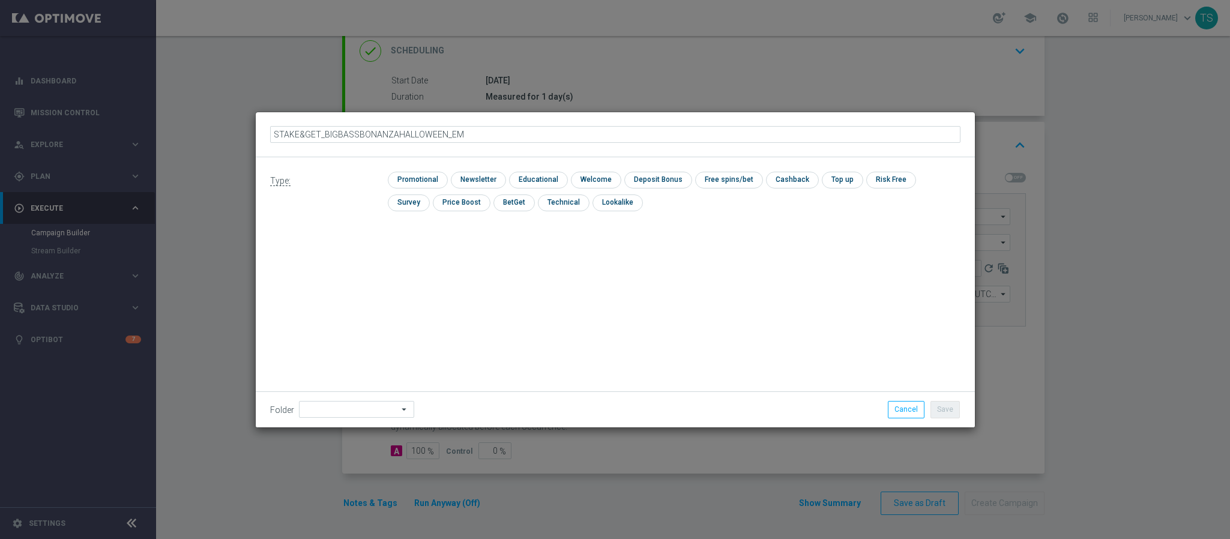
type input "STAKE&GET_BIGBASSBONANZAHALLOWEEN_EMA"
click at [433, 183] on input "checkbox" at bounding box center [416, 180] width 57 height 16
checkbox input "true"
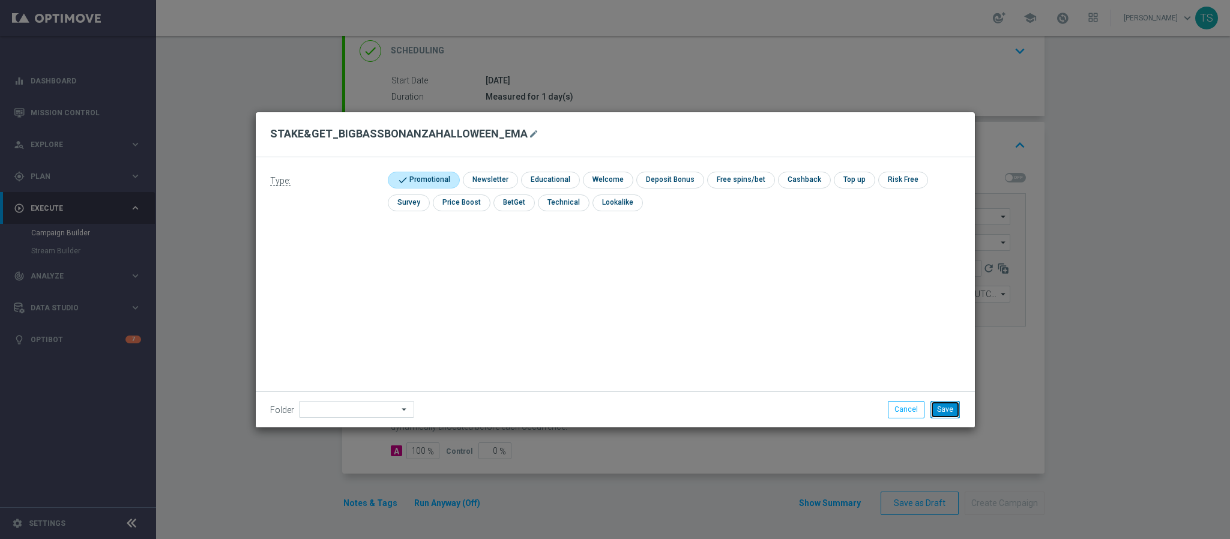
click at [949, 414] on button "Save" at bounding box center [945, 409] width 29 height 17
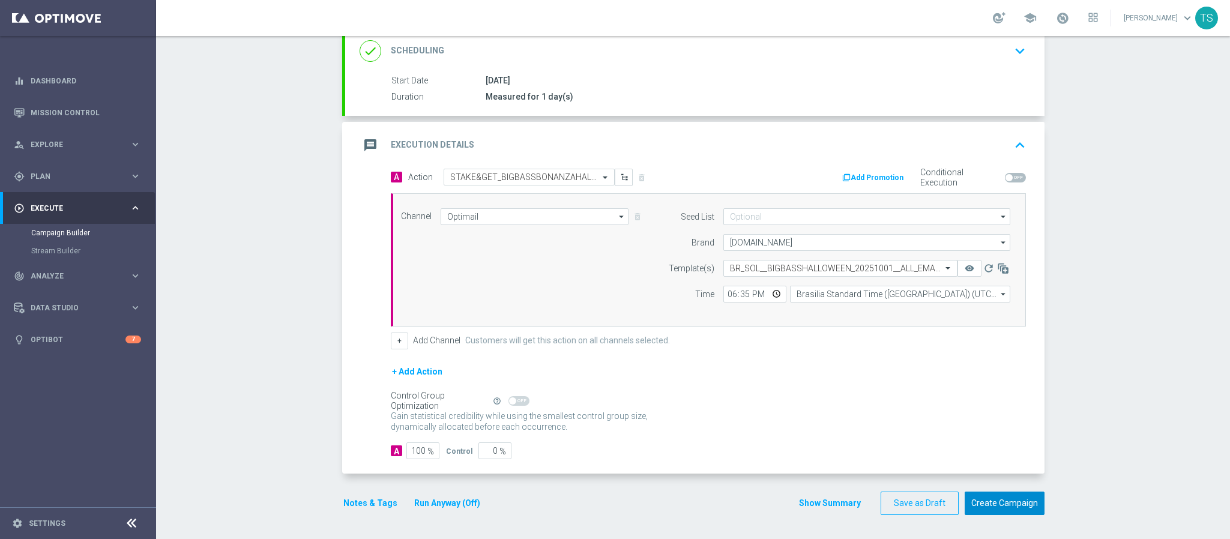
click at [984, 501] on button "Create Campaign" at bounding box center [1005, 503] width 80 height 23
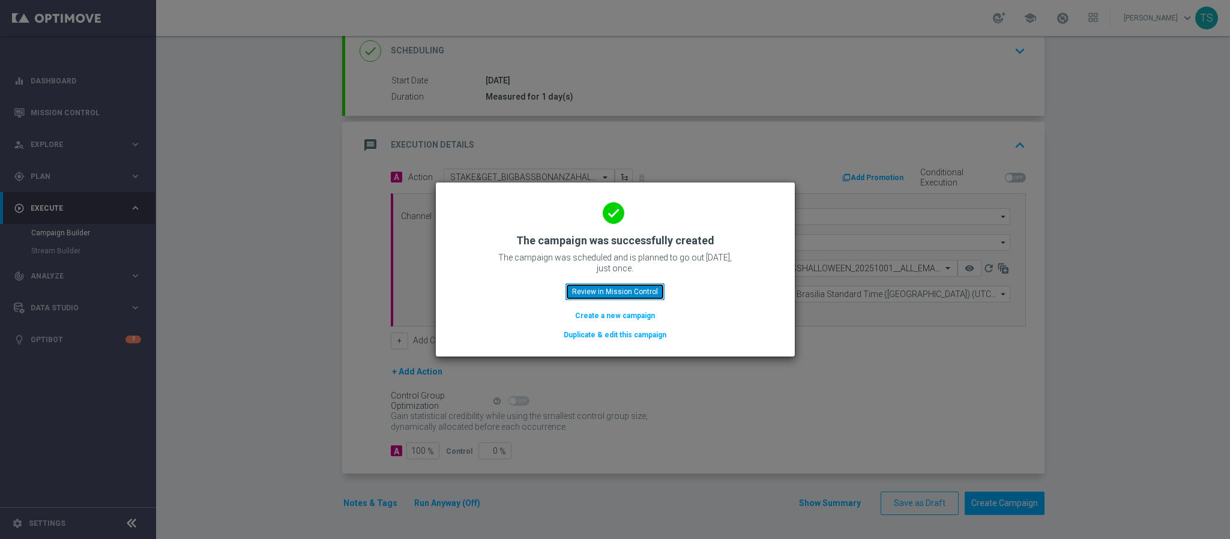
click at [587, 286] on button "Review in Mission Control" at bounding box center [615, 291] width 99 height 17
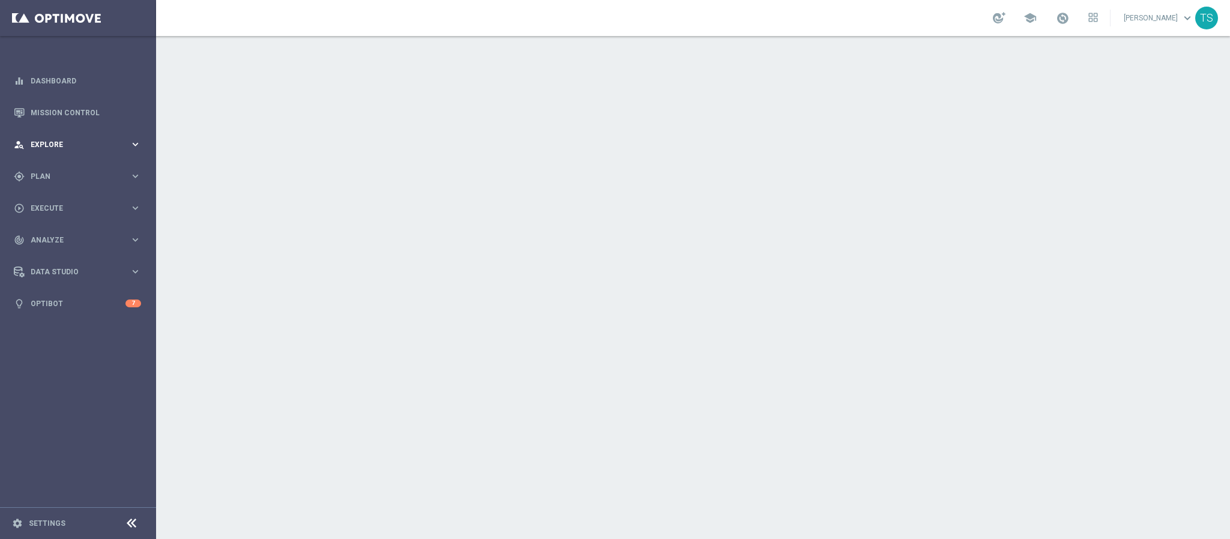
click at [72, 152] on div "person_search Explore keyboard_arrow_right" at bounding box center [77, 145] width 155 height 32
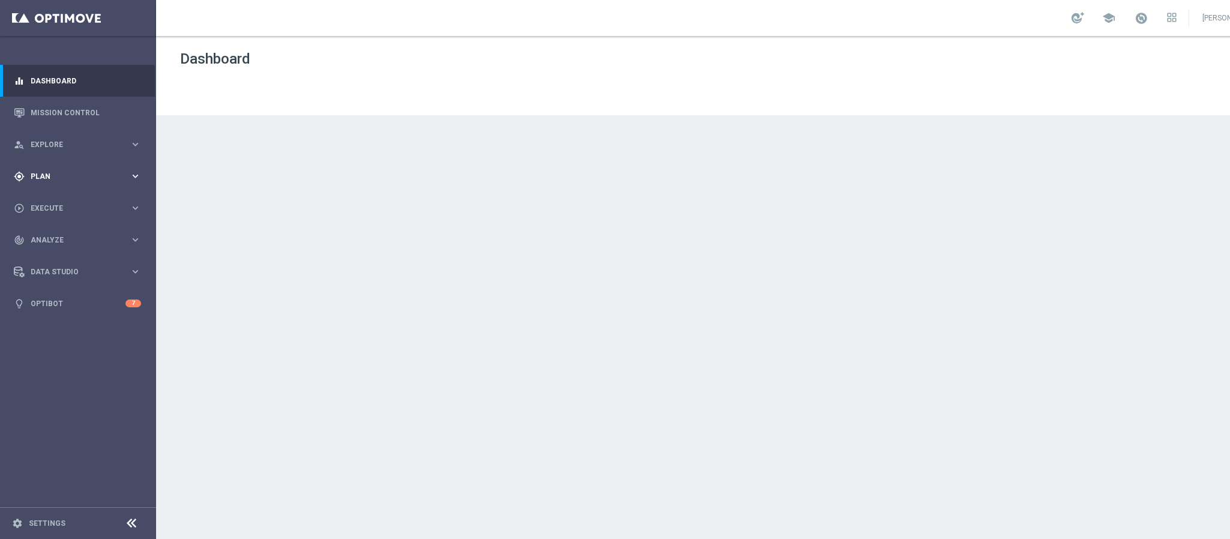
click at [67, 166] on div "gps_fixed Plan keyboard_arrow_right" at bounding box center [77, 176] width 155 height 32
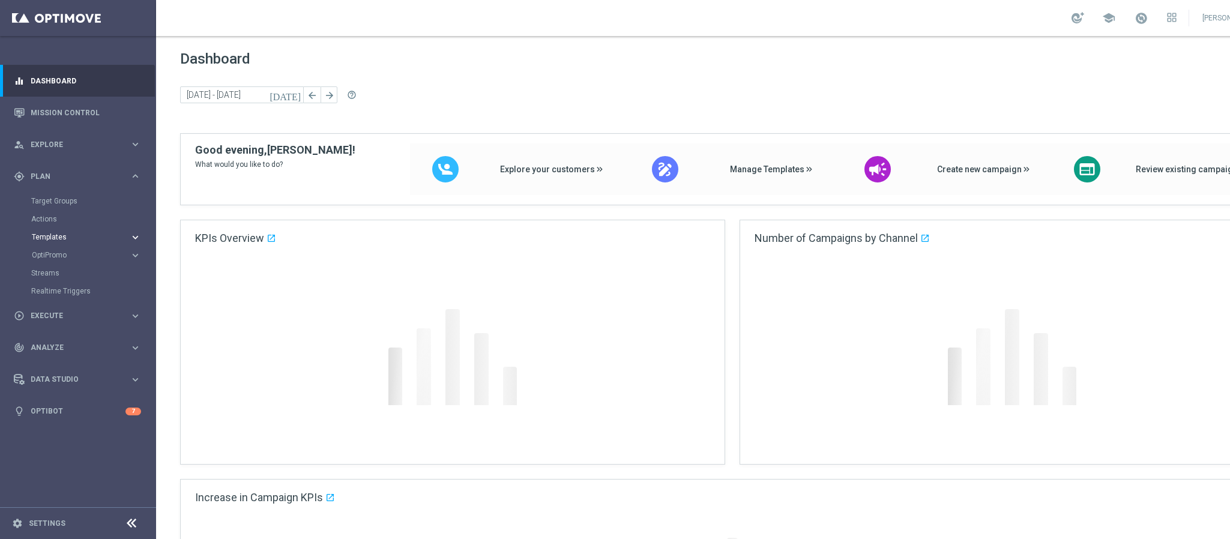
click at [55, 237] on span "Templates" at bounding box center [75, 237] width 86 height 7
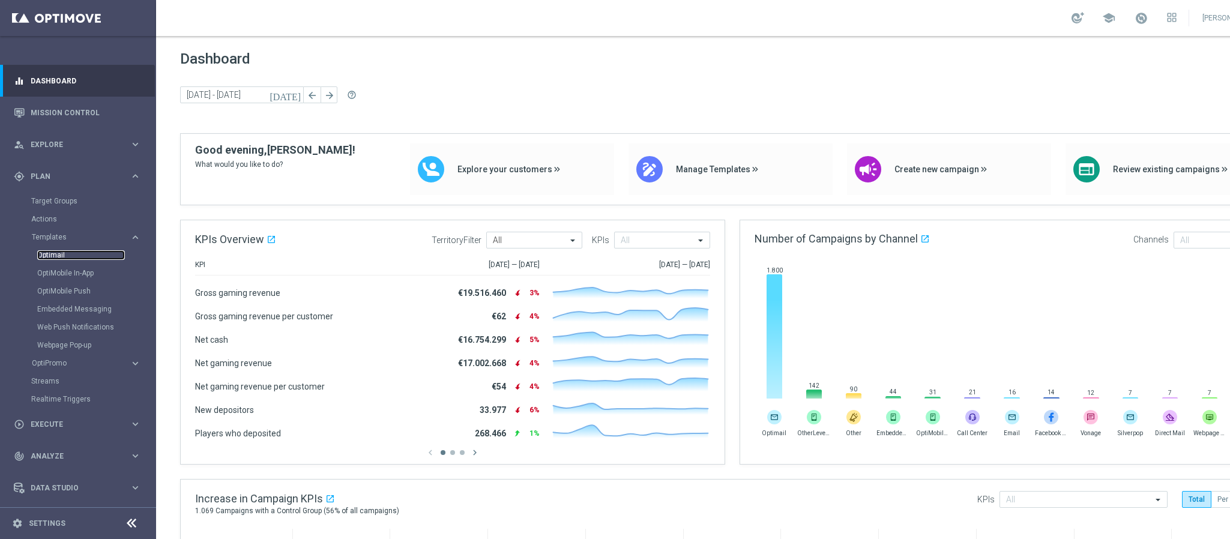
click at [63, 254] on link "Optimail" at bounding box center [81, 255] width 88 height 10
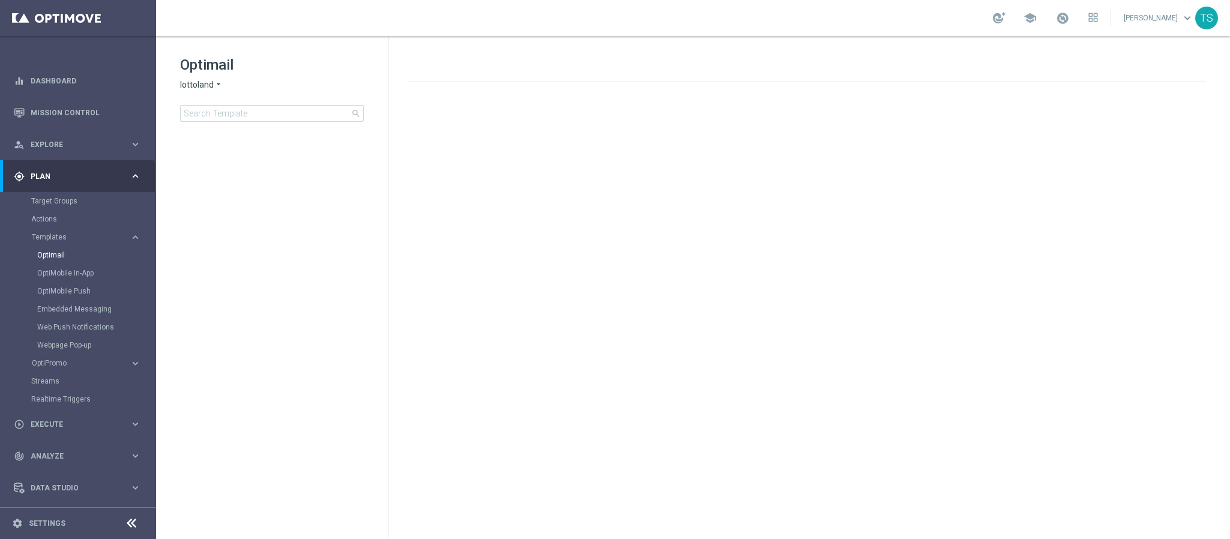
click at [192, 87] on span "lottoland" at bounding box center [197, 84] width 34 height 11
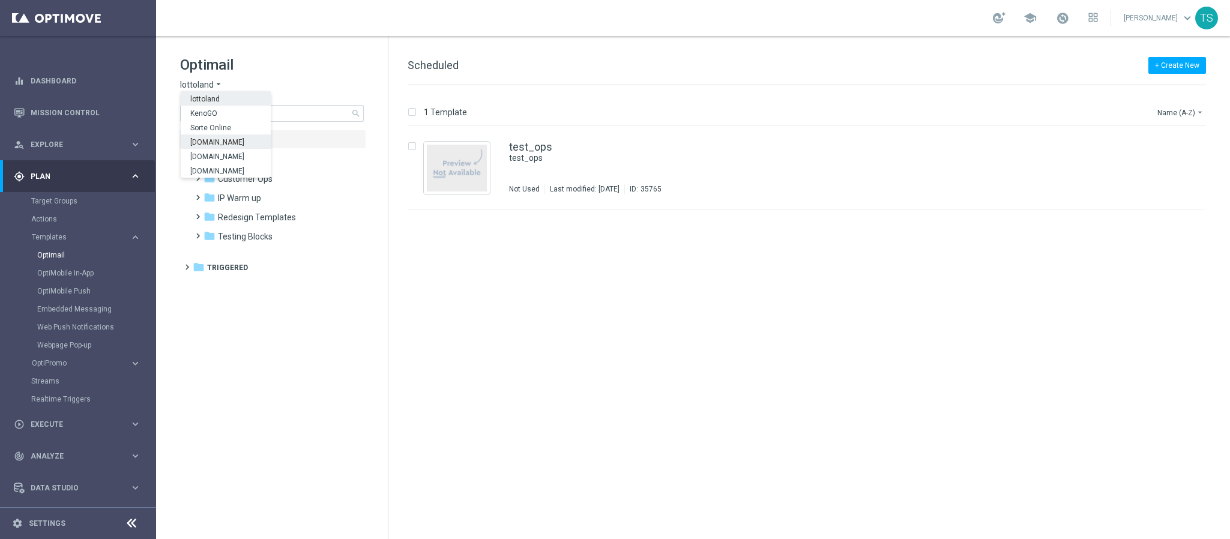
click at [0, 0] on span "[DOMAIN_NAME]" at bounding box center [0, 0] width 0 height 0
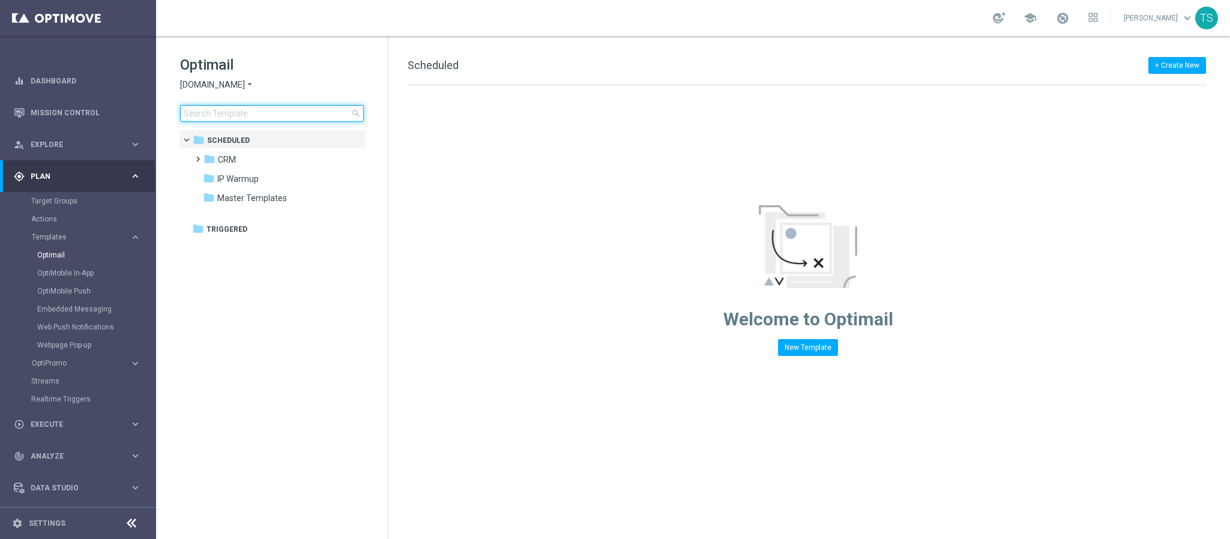
click at [247, 109] on input at bounding box center [272, 113] width 184 height 17
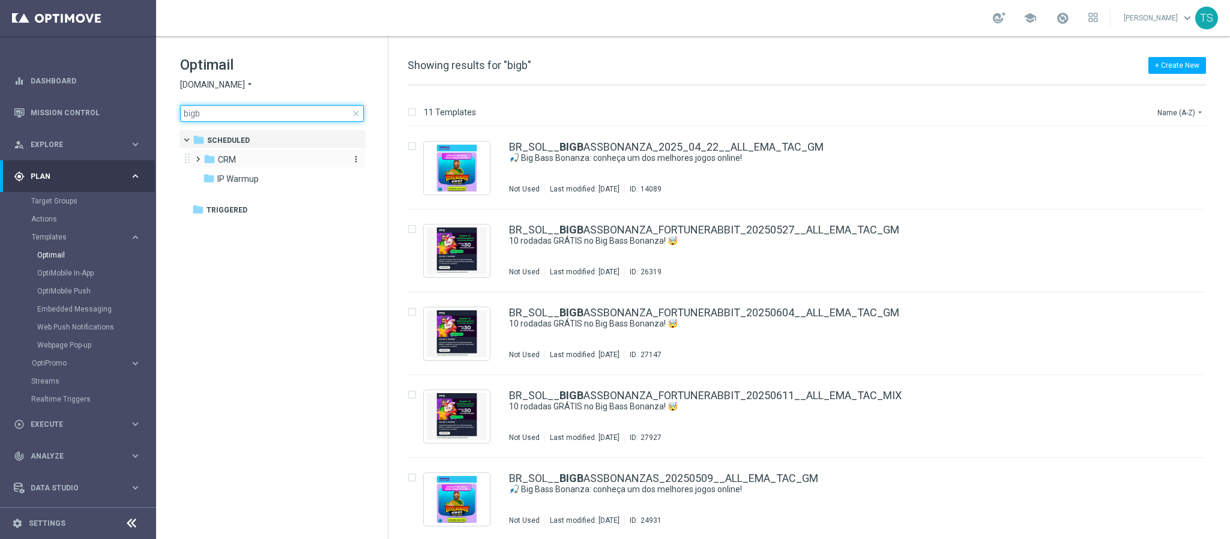
type input "bigb"
click at [231, 165] on span "CRM" at bounding box center [227, 159] width 18 height 11
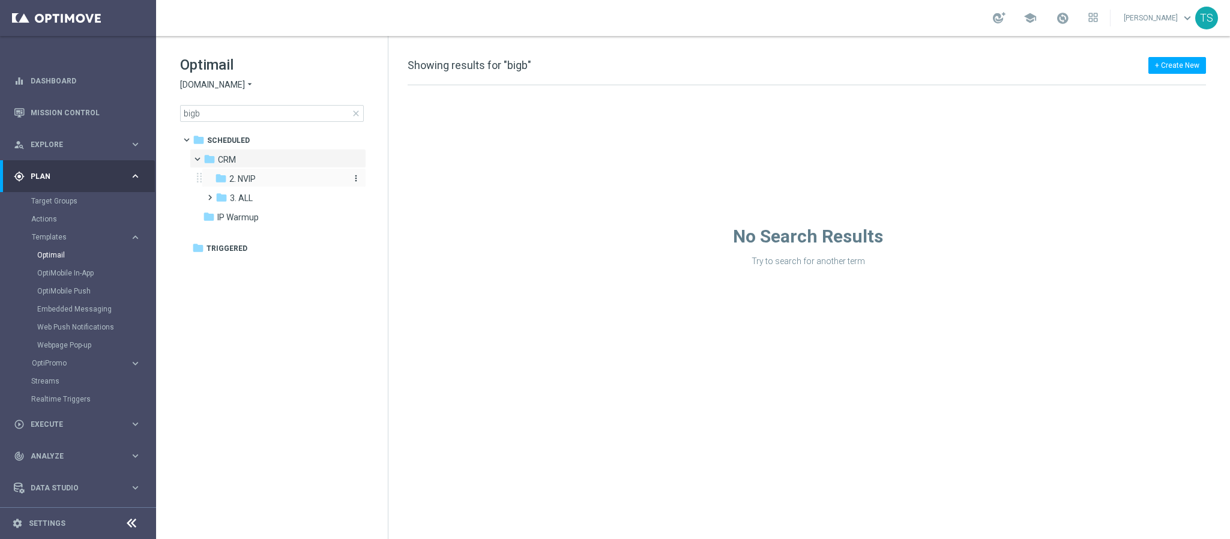
click at [301, 175] on div "folder 2. NVIP" at bounding box center [279, 179] width 128 height 14
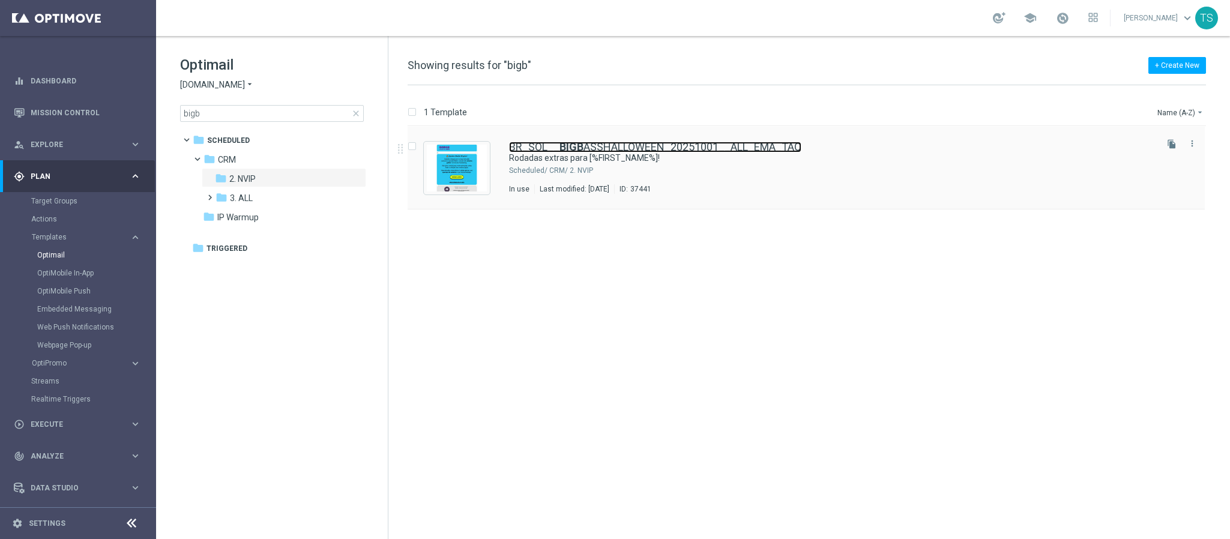
click at [618, 150] on link "BR_SOL__ BIGB ASSHALLOWEEN_20251001__ALL_EMA_TAC" at bounding box center [655, 147] width 292 height 11
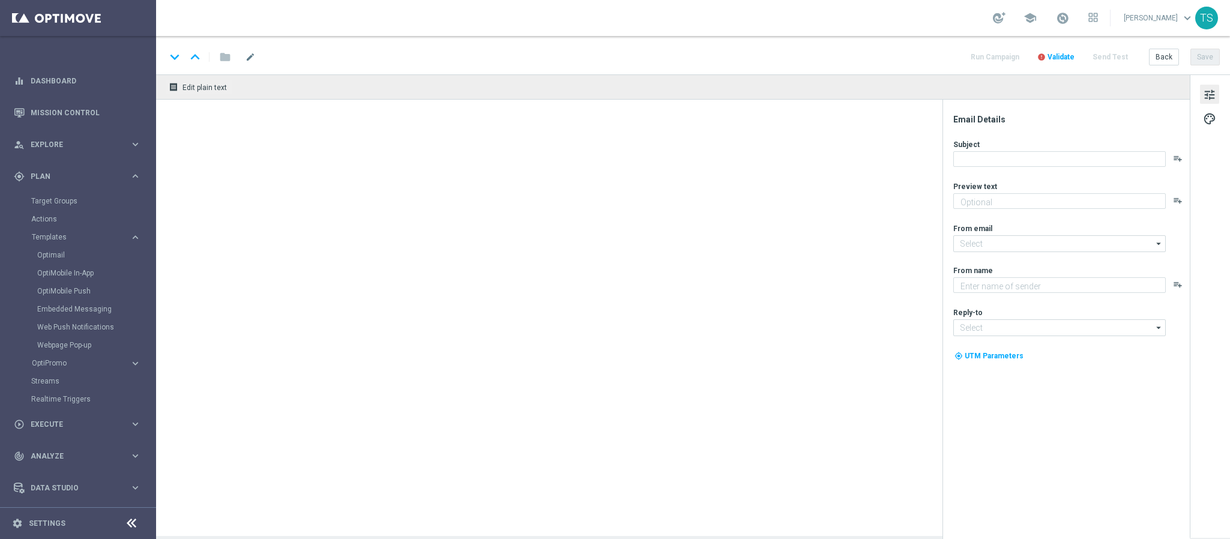
type textarea "Receba até 30 rodadas grátis para o Big Bass [DATE]!"
type input "[EMAIL_ADDRESS][DOMAIN_NAME]"
type textarea "Sorte Online [PERSON_NAME]"
type input "[EMAIL_ADDRESS][DOMAIN_NAME]"
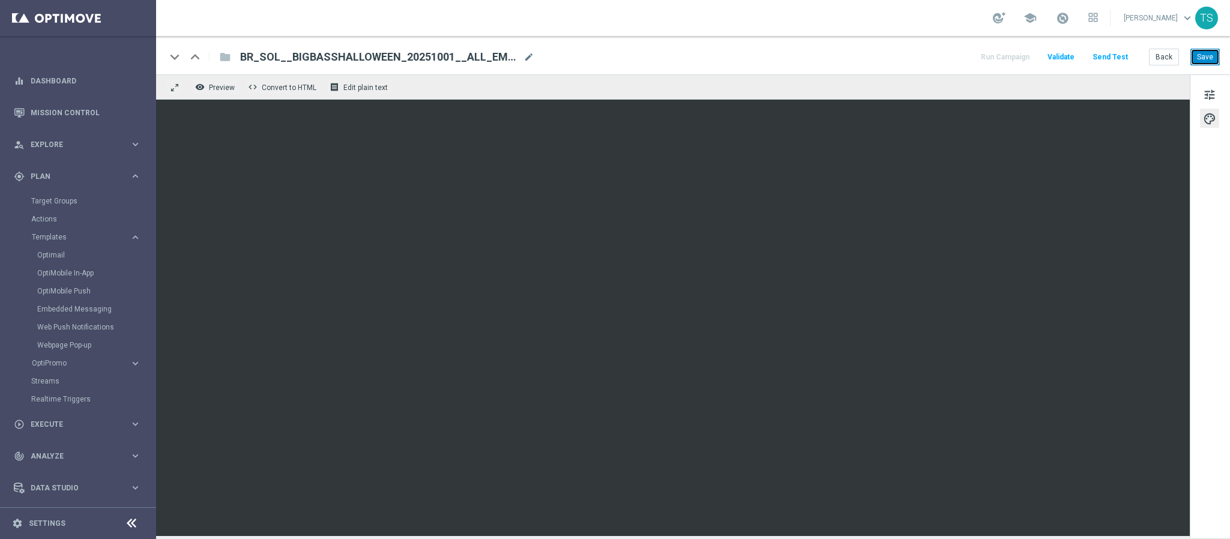
click at [1208, 50] on button "Save" at bounding box center [1205, 57] width 29 height 17
click at [1200, 53] on button "Save" at bounding box center [1205, 57] width 29 height 17
click at [54, 92] on link "Dashboard" at bounding box center [86, 81] width 110 height 32
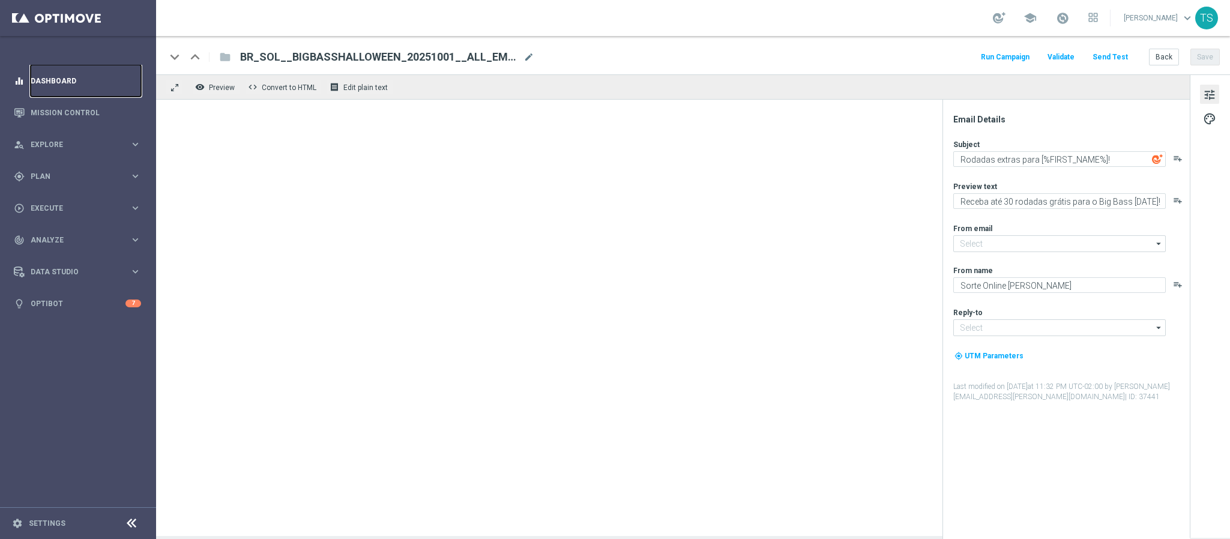
type input "[EMAIL_ADDRESS][DOMAIN_NAME]"
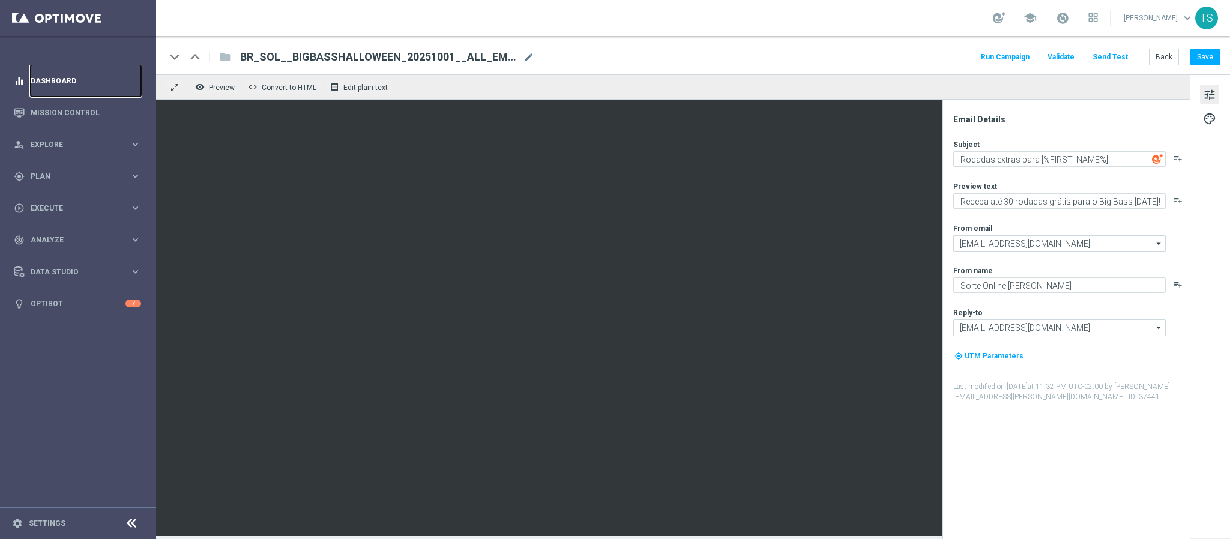
click at [54, 92] on link "Dashboard" at bounding box center [86, 81] width 110 height 32
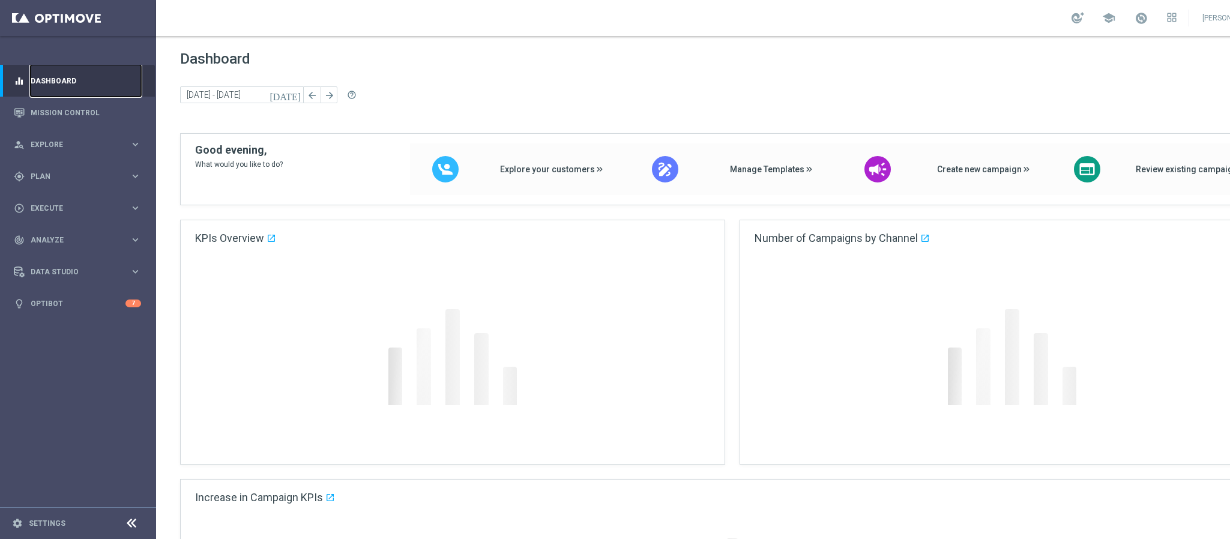
click at [54, 92] on link "Dashboard" at bounding box center [86, 81] width 110 height 32
